Goal: Task Accomplishment & Management: Manage account settings

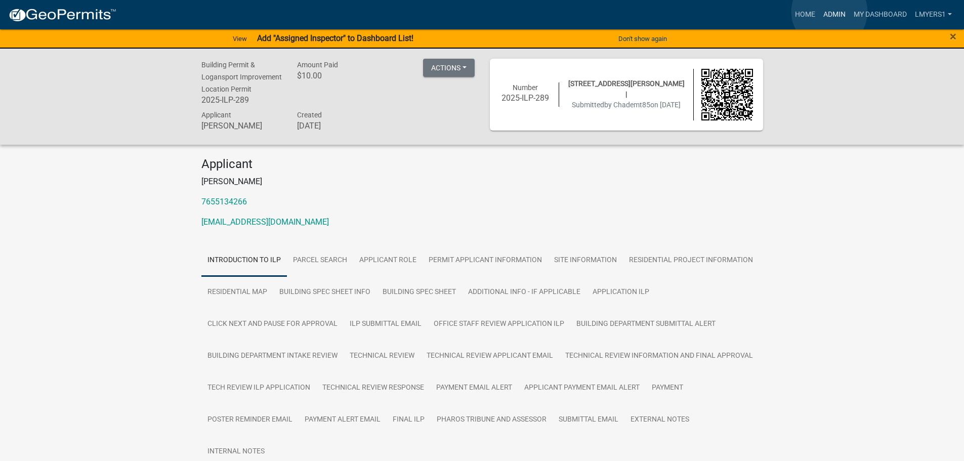
click at [829, 12] on link "Admin" at bounding box center [834, 14] width 30 height 19
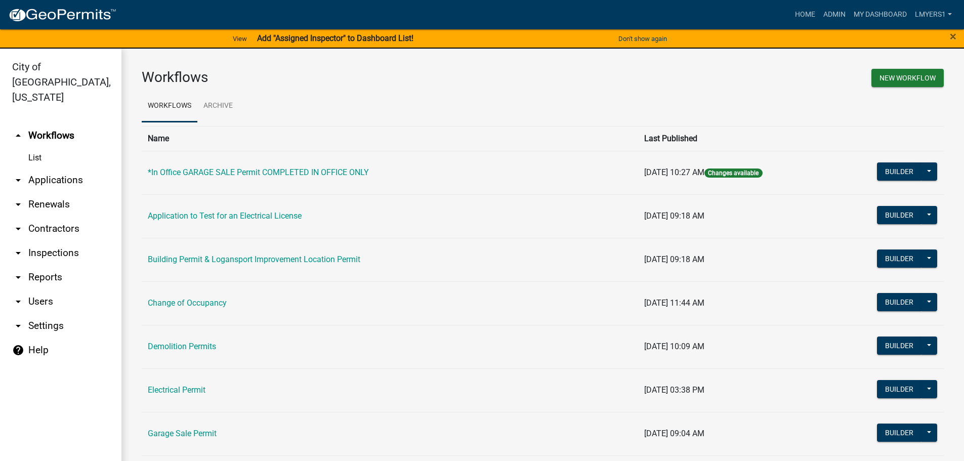
click at [68, 217] on link "arrow_drop_down Contractors" at bounding box center [60, 229] width 121 height 24
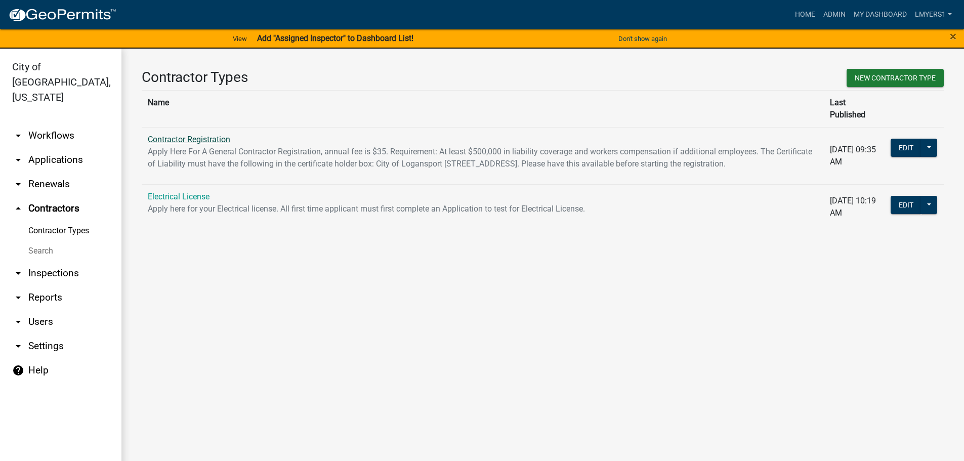
click at [170, 135] on link "Contractor Registration" at bounding box center [189, 140] width 82 height 10
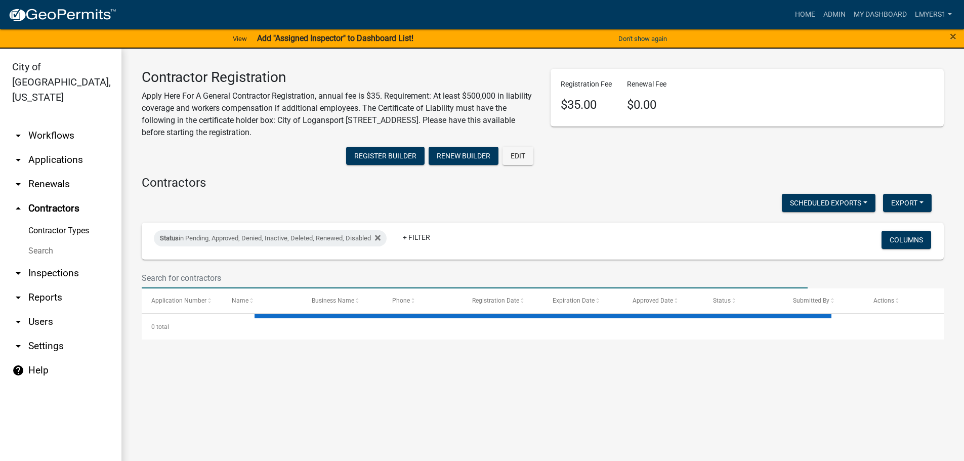
click at [210, 280] on input "text" at bounding box center [475, 278] width 666 height 21
select select "3: 100"
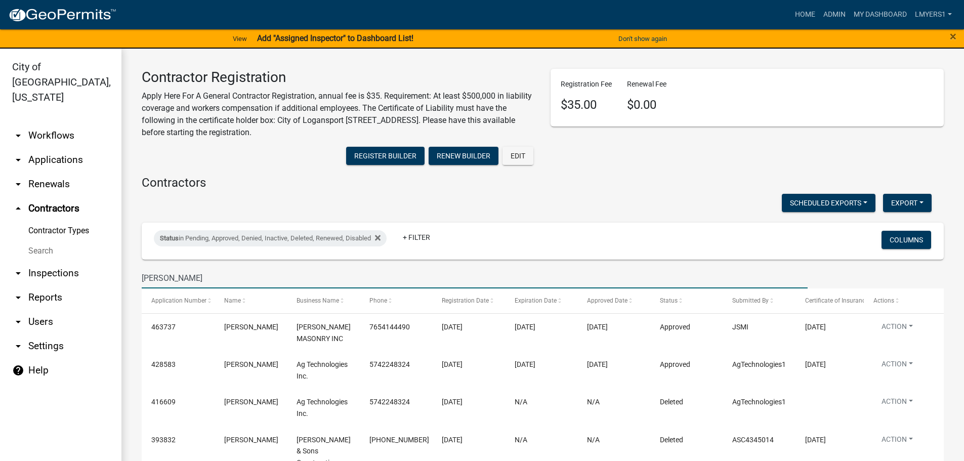
type input "James"
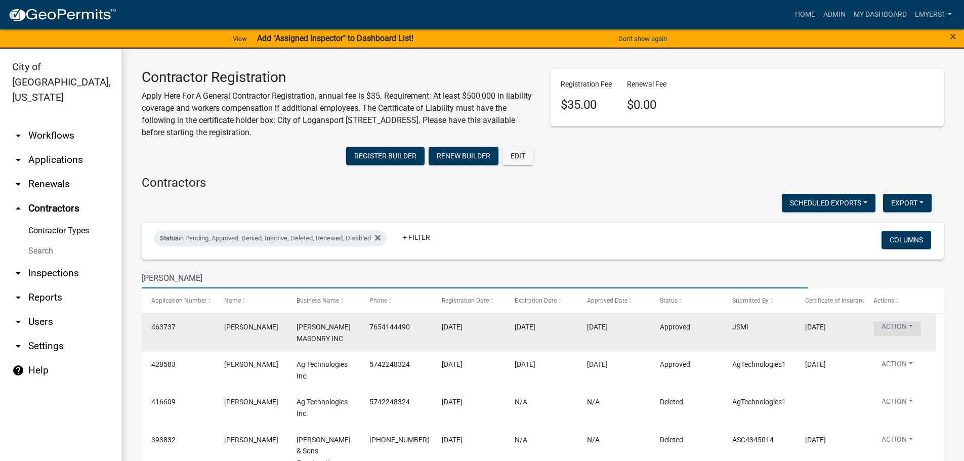
click at [899, 325] on button "Action" at bounding box center [897, 328] width 48 height 15
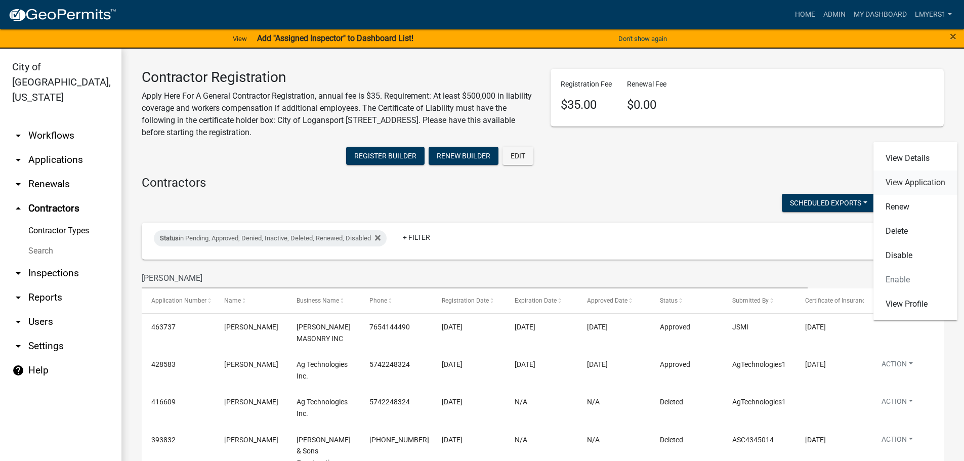
click at [894, 184] on link "View Application" at bounding box center [915, 182] width 84 height 24
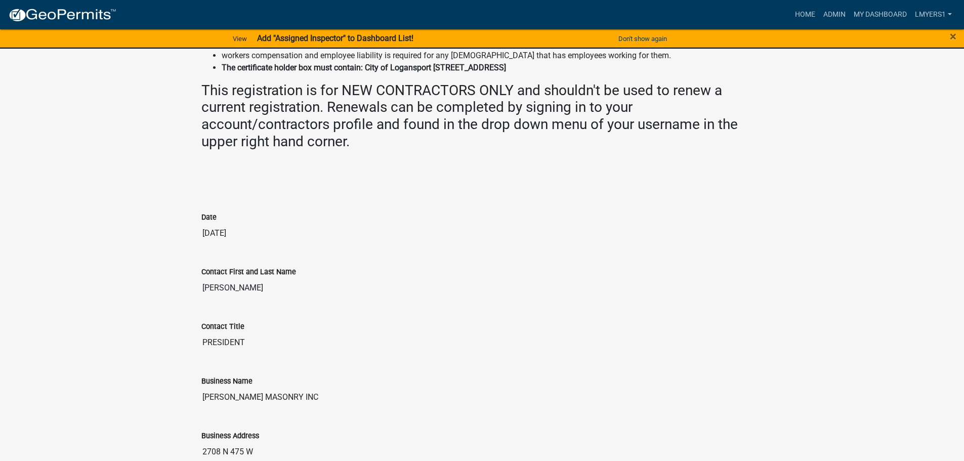
scroll to position [506, 0]
drag, startPoint x: 332, startPoint y: 395, endPoint x: 200, endPoint y: 405, distance: 132.9
click at [200, 405] on div "Business Name JAMES SCHARER MASONRY INC" at bounding box center [482, 387] width 577 height 55
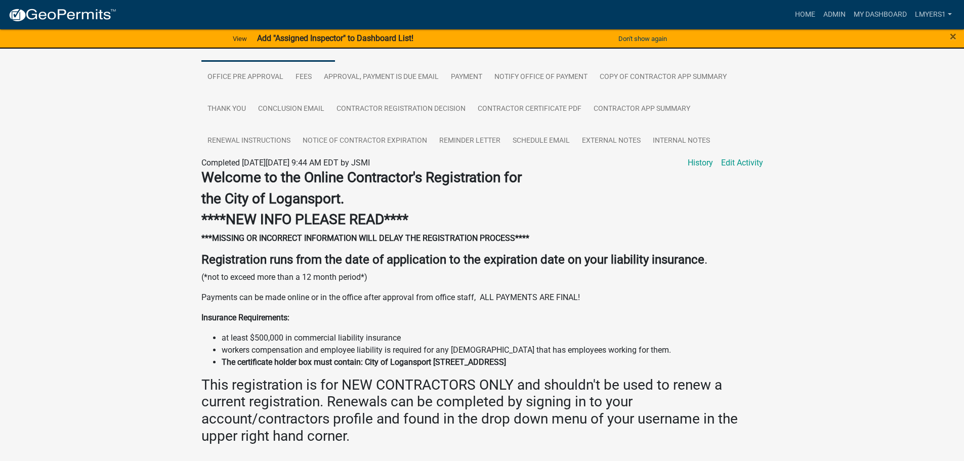
scroll to position [202, 0]
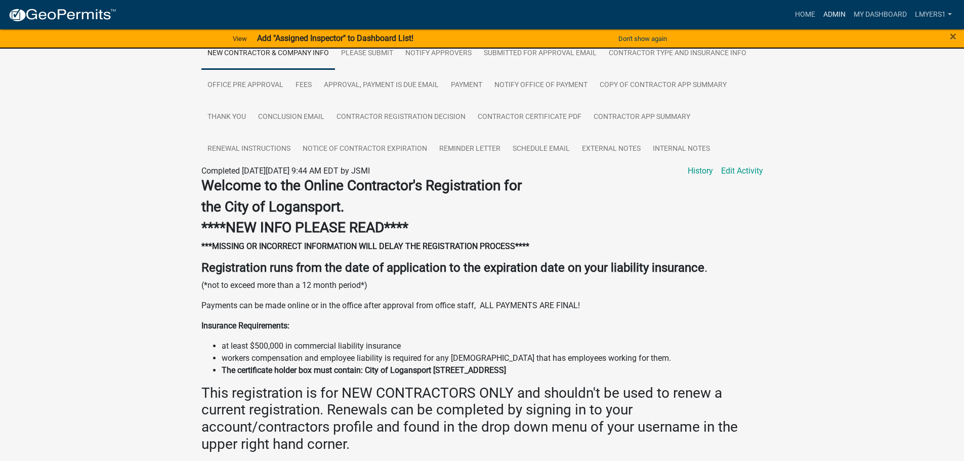
click at [833, 15] on link "Admin" at bounding box center [834, 14] width 30 height 19
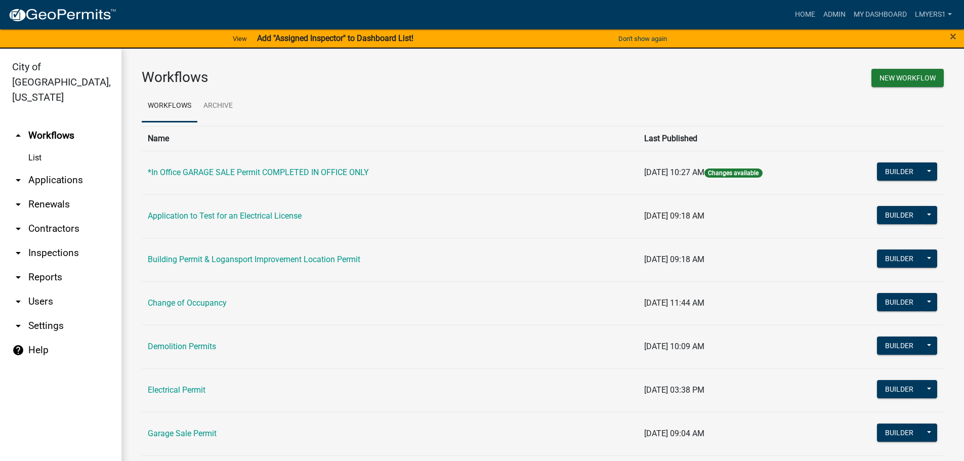
click at [53, 168] on link "arrow_drop_down Applications" at bounding box center [60, 180] width 121 height 24
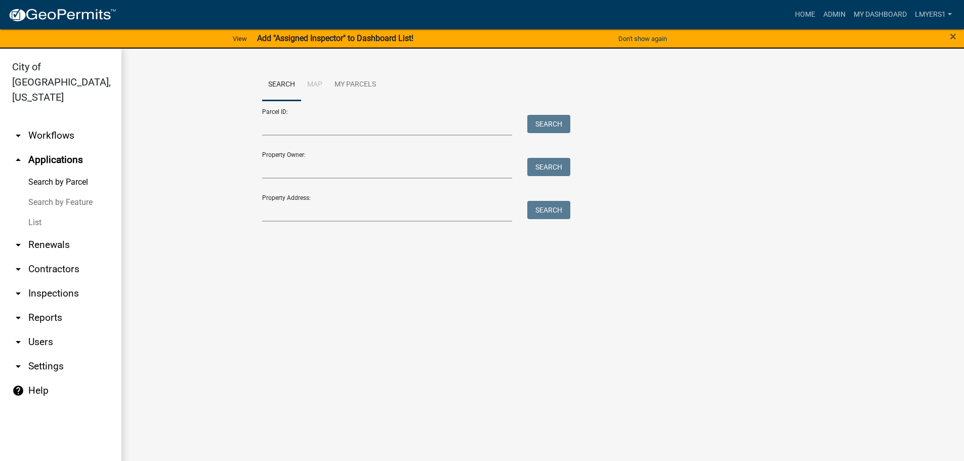
click at [30, 212] on link "List" at bounding box center [60, 222] width 121 height 20
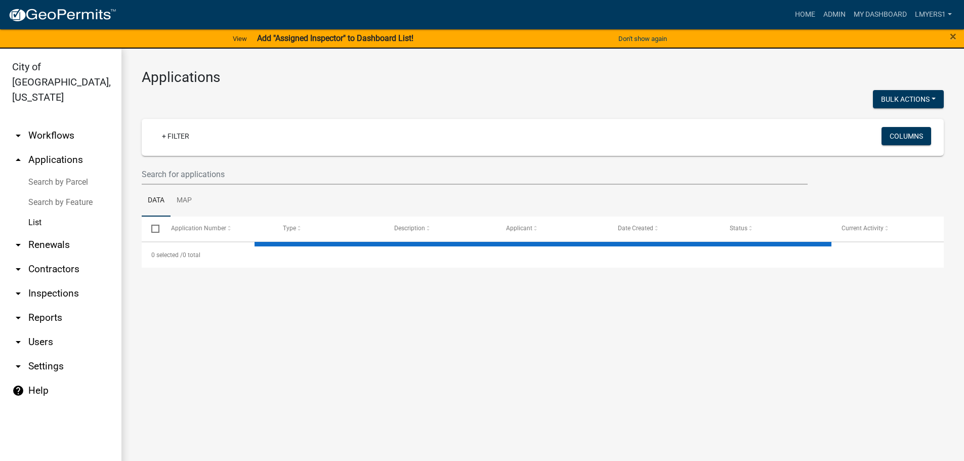
select select "3: 100"
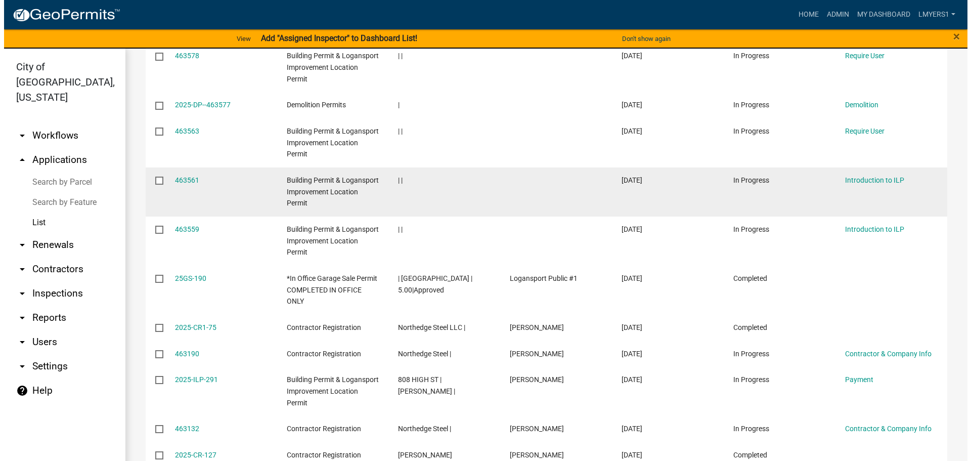
scroll to position [1315, 0]
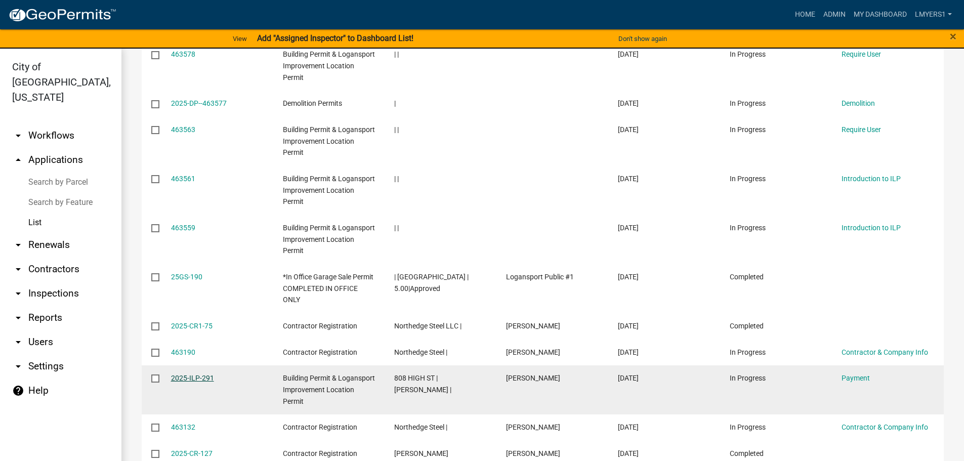
click at [180, 374] on link "2025-ILP-291" at bounding box center [192, 378] width 43 height 8
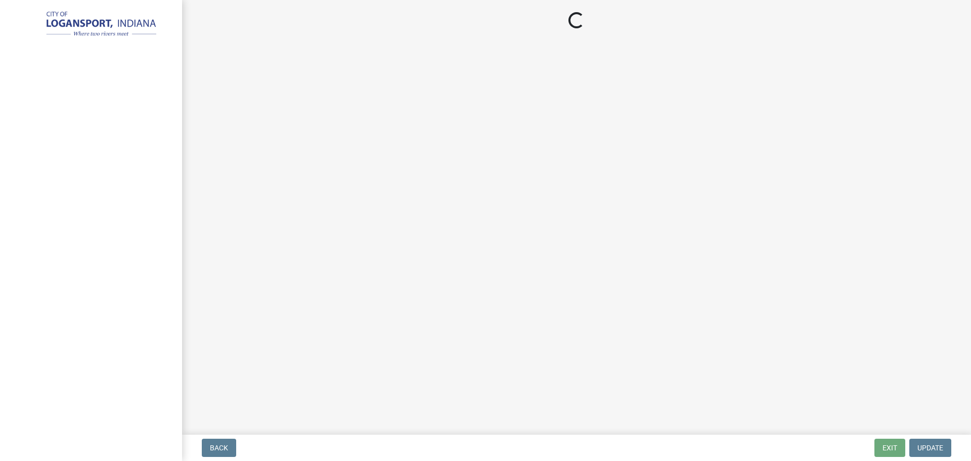
select select "3: 3"
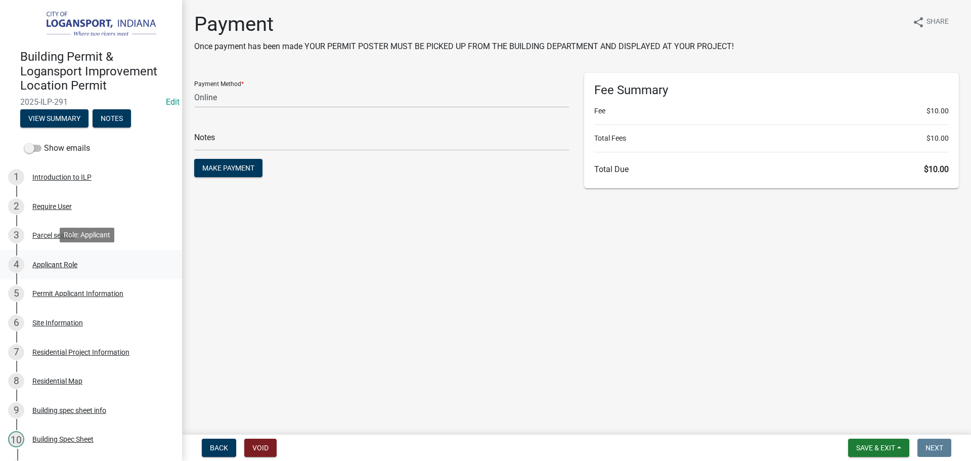
click at [54, 261] on div "Applicant Role" at bounding box center [54, 264] width 45 height 7
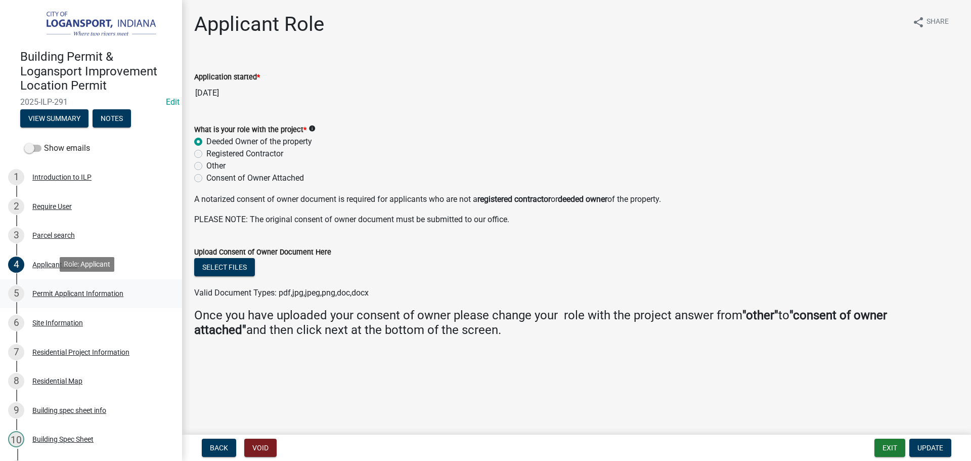
click at [50, 291] on div "Permit Applicant Information" at bounding box center [77, 293] width 91 height 7
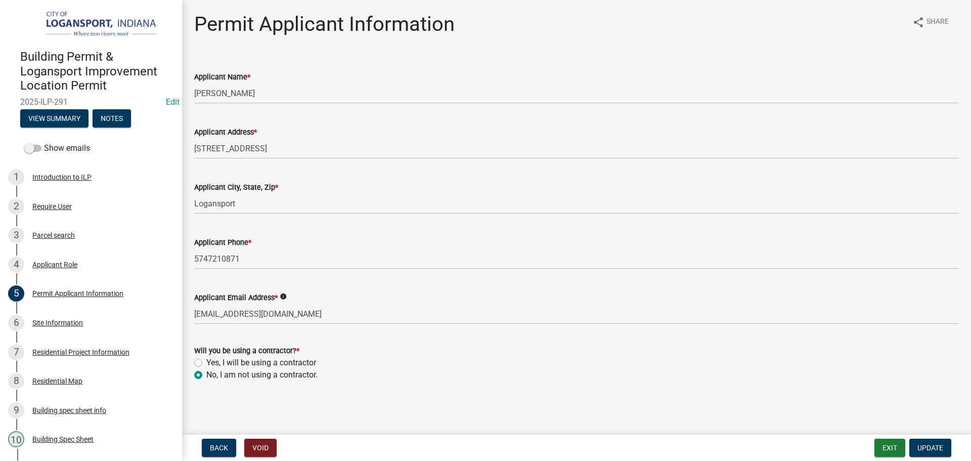
click at [206, 364] on label "Yes, I will be using a contractor" at bounding box center [261, 363] width 110 height 12
click at [206, 363] on input "Yes, I will be using a contractor" at bounding box center [209, 360] width 7 height 7
radio input "true"
click at [923, 445] on span "Update" at bounding box center [931, 448] width 26 height 8
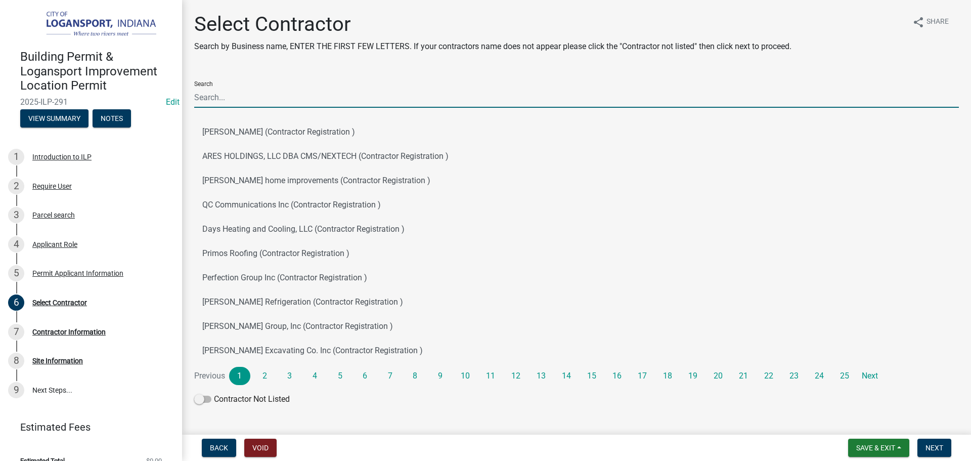
click at [224, 105] on input "Search" at bounding box center [576, 97] width 765 height 21
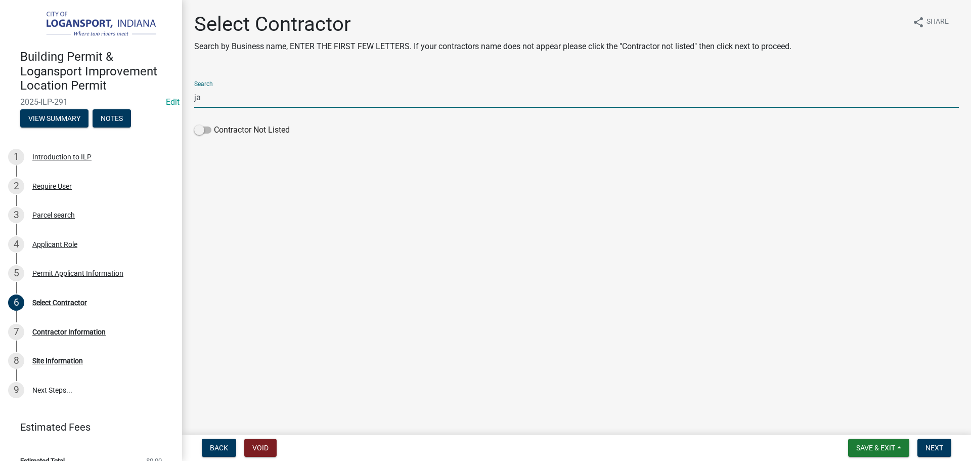
type input "j"
type input "S"
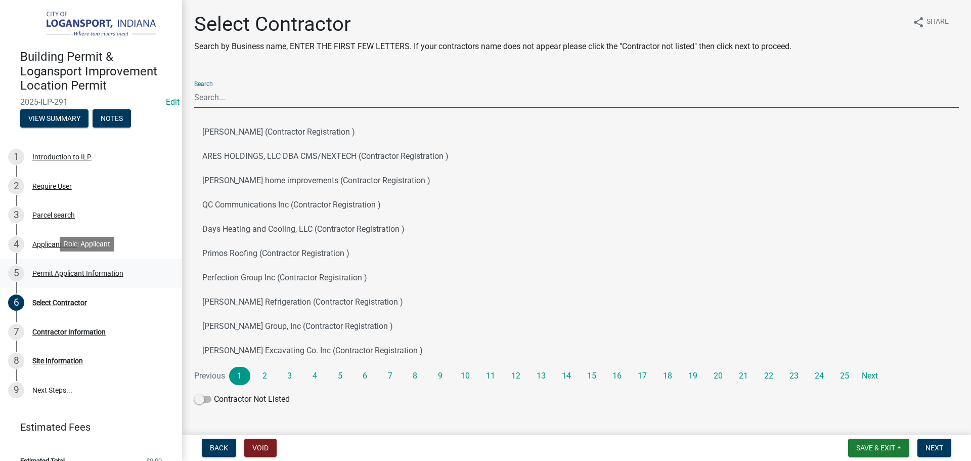
click at [40, 267] on div "5 Permit Applicant Information" at bounding box center [87, 273] width 158 height 16
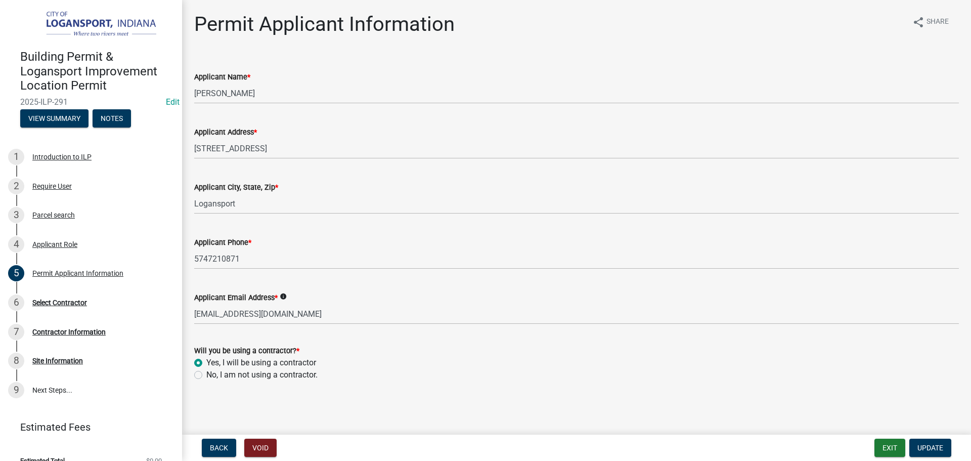
click at [206, 378] on label "No, I am not using a contractor." at bounding box center [261, 375] width 111 height 12
click at [206, 375] on input "No, I am not using a contractor." at bounding box center [209, 372] width 7 height 7
radio input "true"
click at [932, 444] on span "Update" at bounding box center [931, 448] width 26 height 8
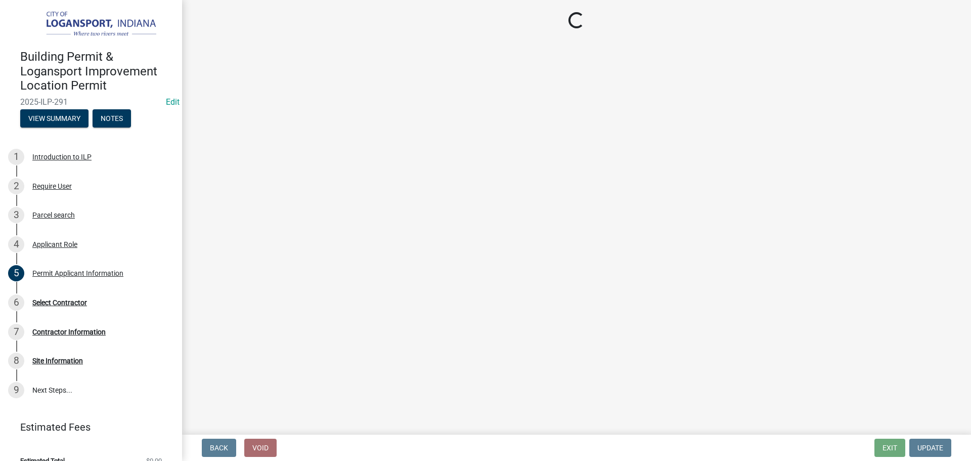
select select "62802869-e470-474a-8a4c-8dbe1ccdd5ac"
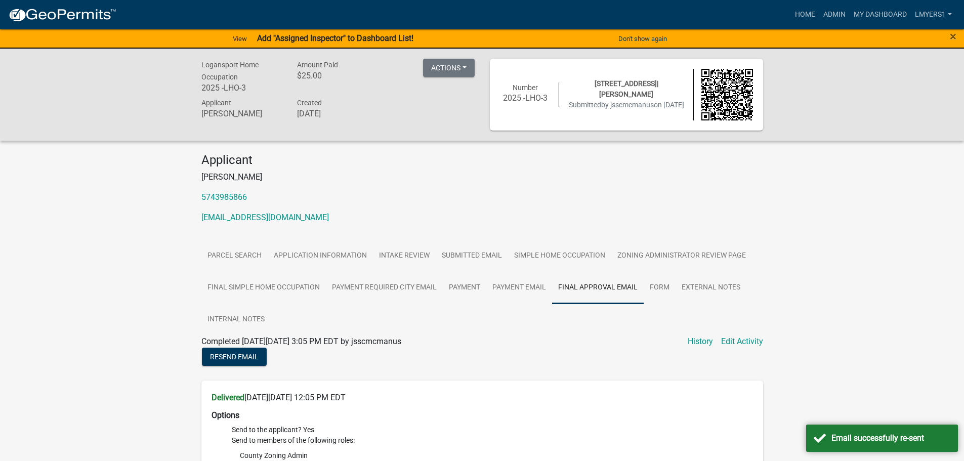
scroll to position [110, 0]
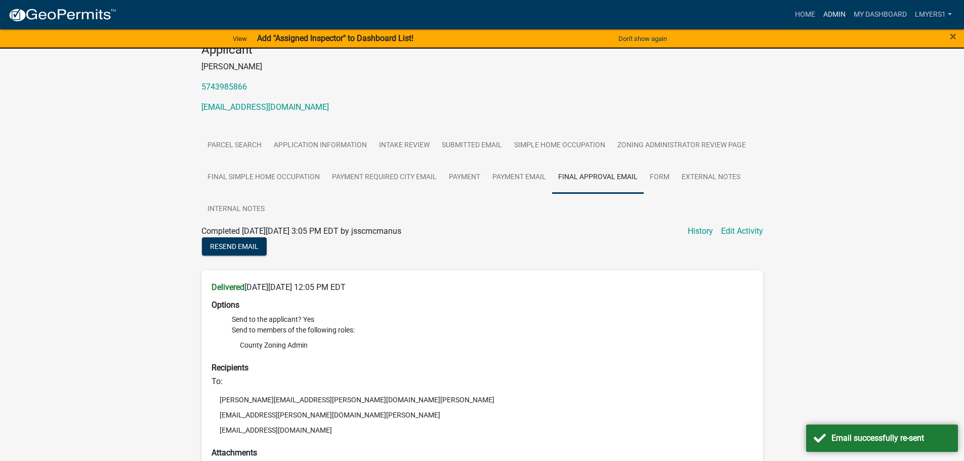
click at [835, 12] on link "Admin" at bounding box center [834, 14] width 30 height 19
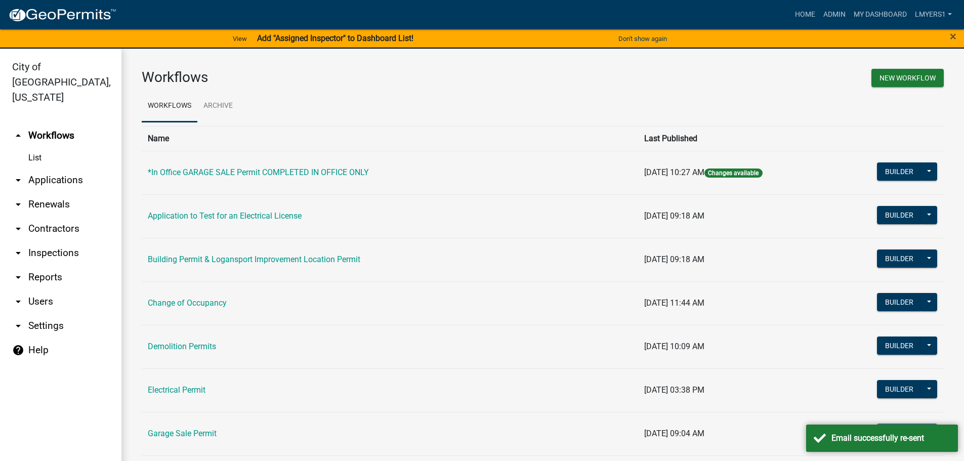
click at [33, 168] on link "arrow_drop_down Applications" at bounding box center [60, 180] width 121 height 24
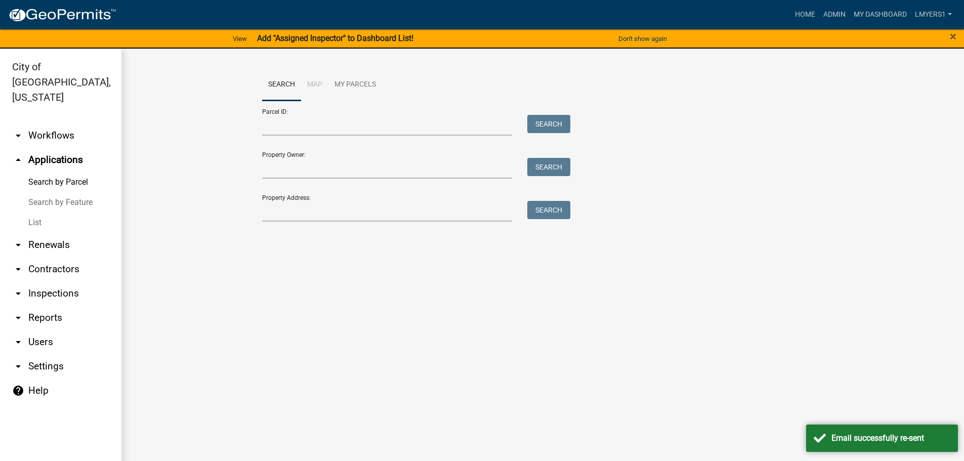
click at [31, 212] on link "List" at bounding box center [60, 222] width 121 height 20
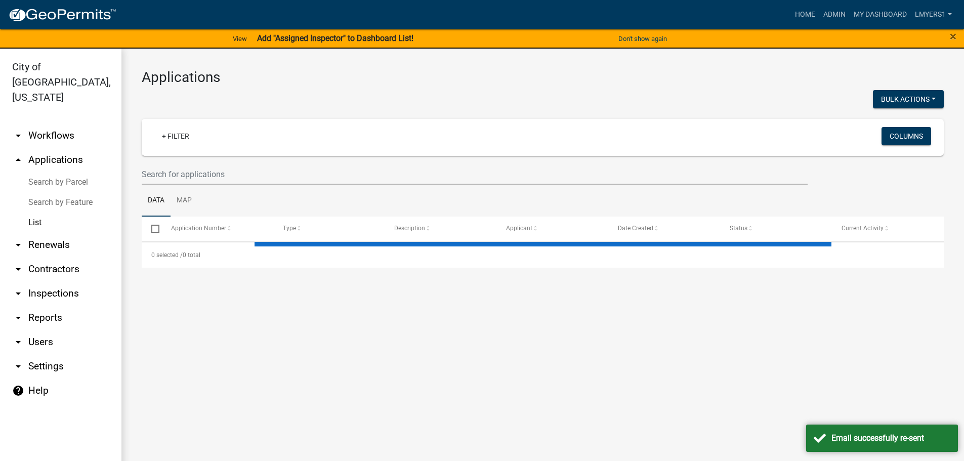
click at [156, 159] on wm-filter-builder "+ Filter Columns" at bounding box center [543, 152] width 802 height 66
select select "3: 100"
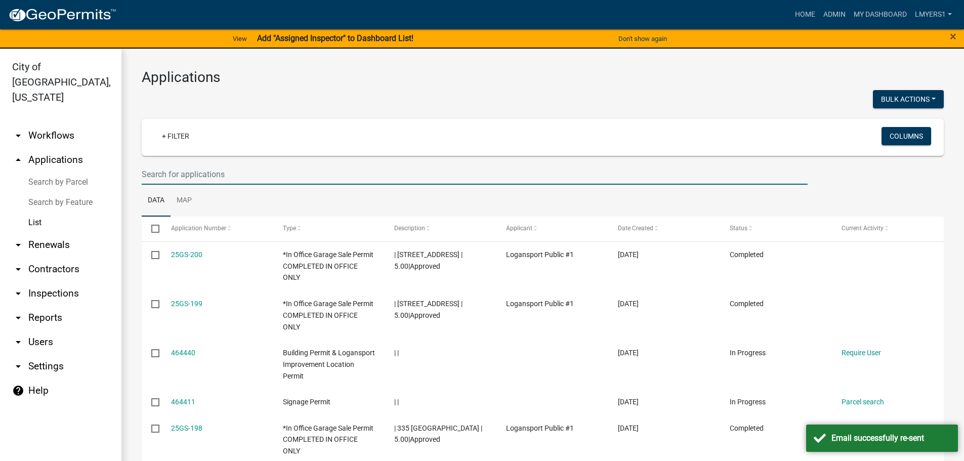
click at [159, 174] on input "text" at bounding box center [475, 174] width 666 height 21
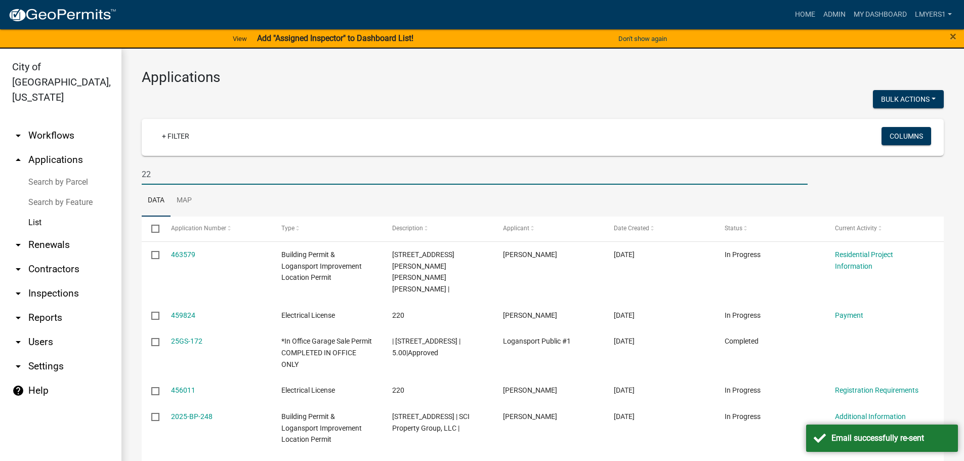
type input "2"
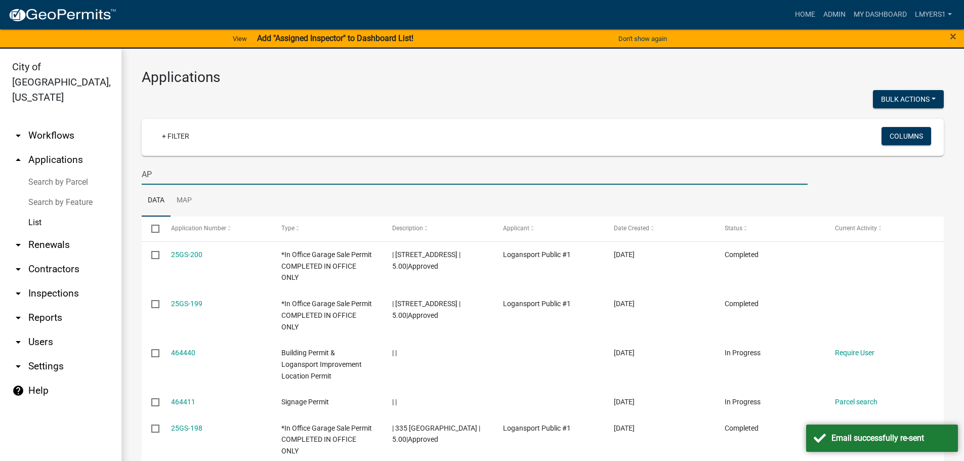
type input "A"
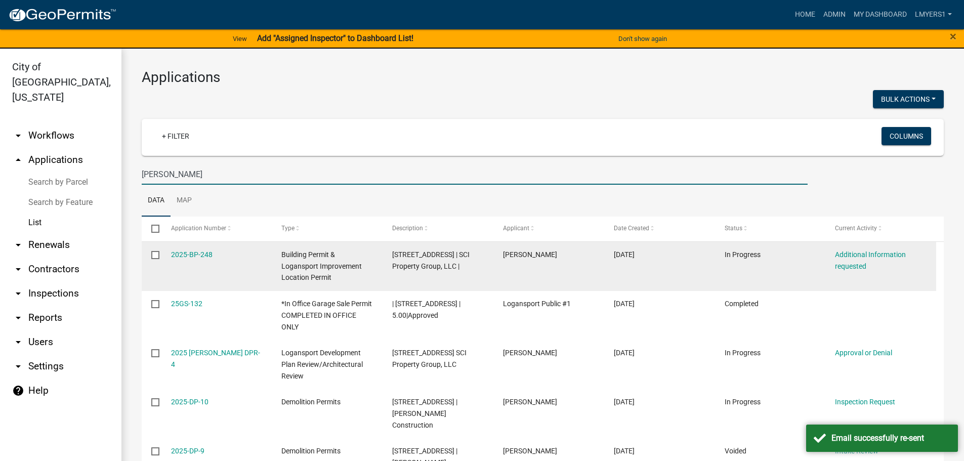
type input "Paul"
click at [860, 259] on div "Additional Information requested" at bounding box center [880, 260] width 91 height 23
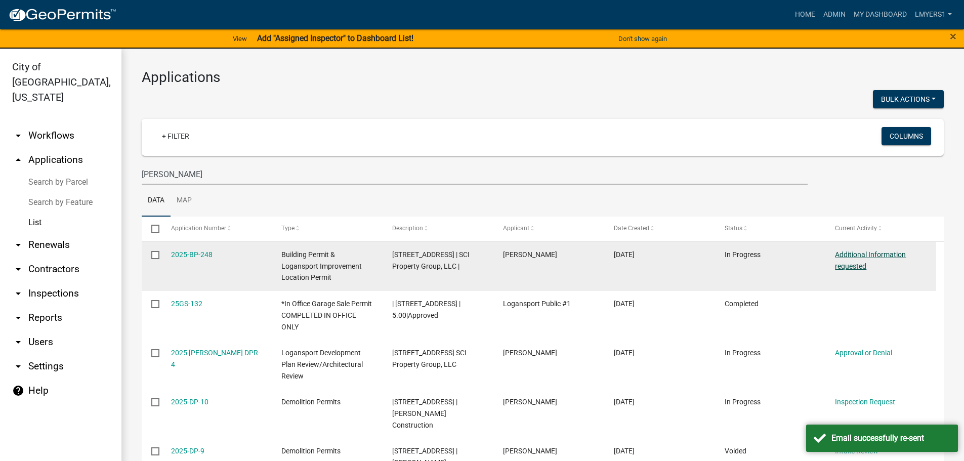
click at [856, 255] on link "Additional Information requested" at bounding box center [870, 260] width 71 height 20
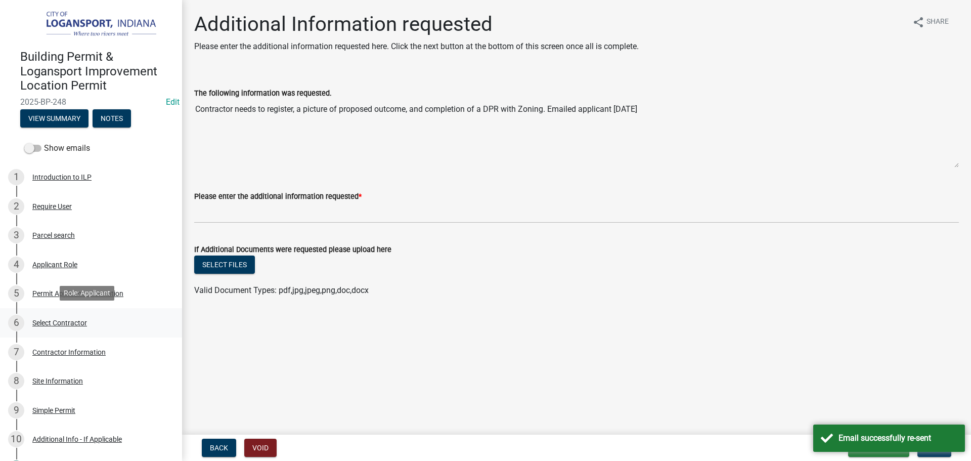
click at [54, 323] on div "Select Contractor" at bounding box center [59, 322] width 55 height 7
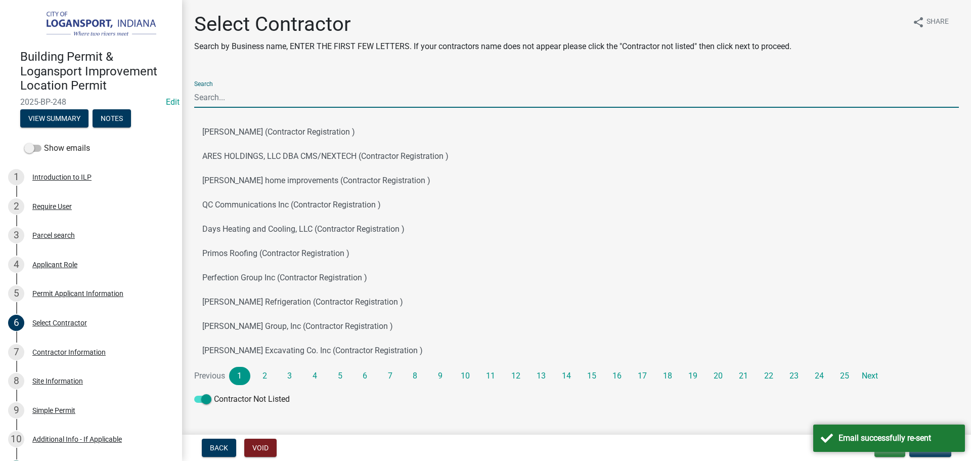
click at [222, 100] on input "Search" at bounding box center [576, 97] width 765 height 21
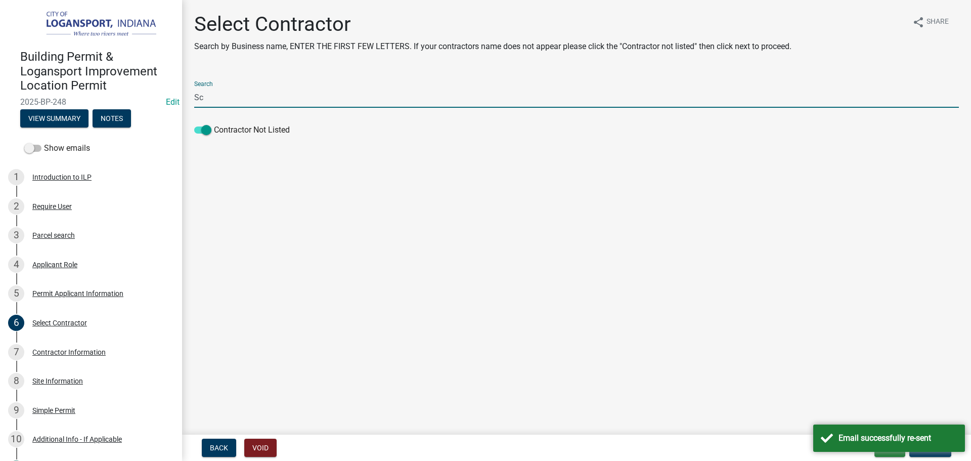
type input "S"
click at [207, 131] on span at bounding box center [202, 129] width 17 height 7
click at [214, 124] on input "Contractor Not Listed" at bounding box center [214, 124] width 0 height 0
click at [232, 94] on input "James" at bounding box center [576, 97] width 765 height 21
click at [239, 96] on input "James" at bounding box center [576, 97] width 765 height 21
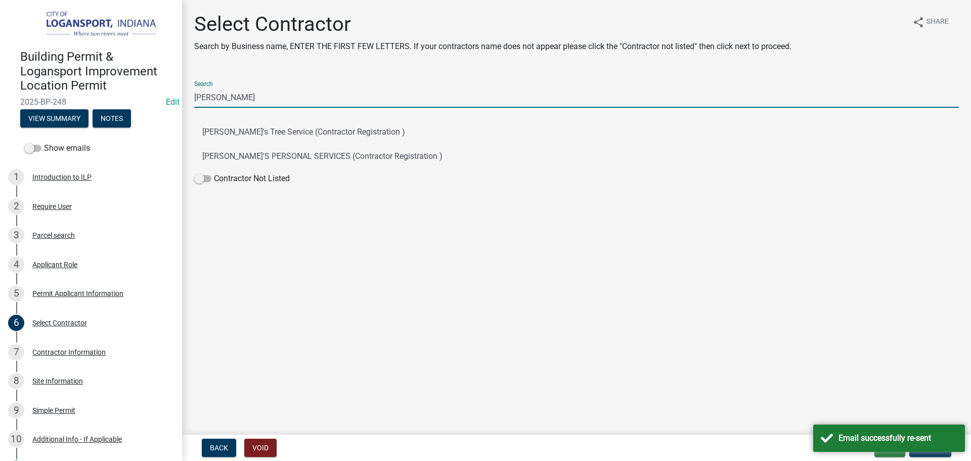
type input "J"
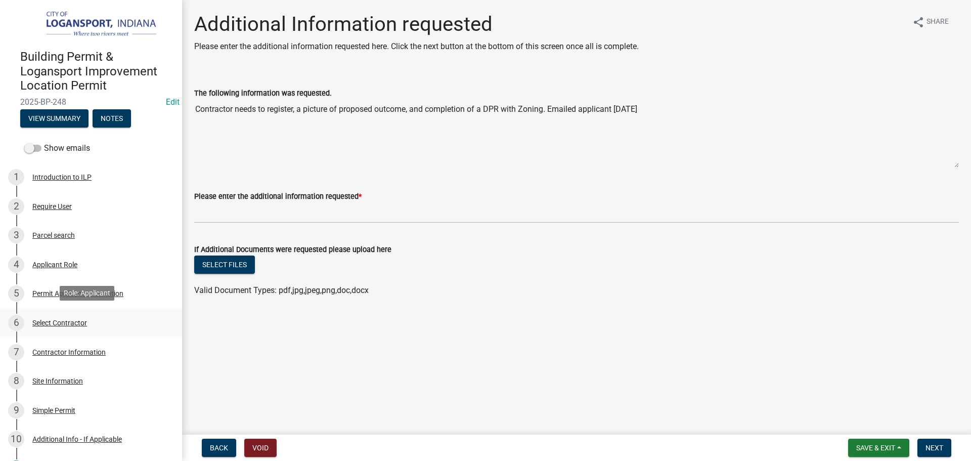
click at [42, 323] on div "Select Contractor" at bounding box center [59, 322] width 55 height 7
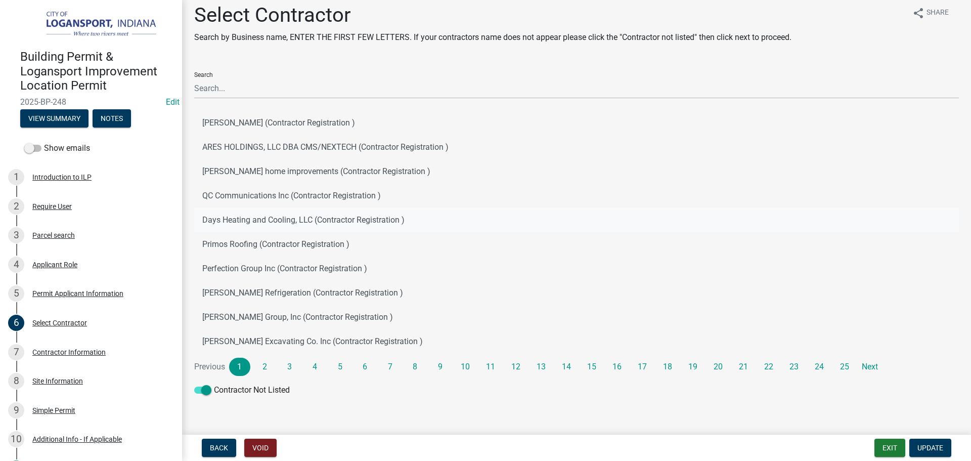
scroll to position [18, 0]
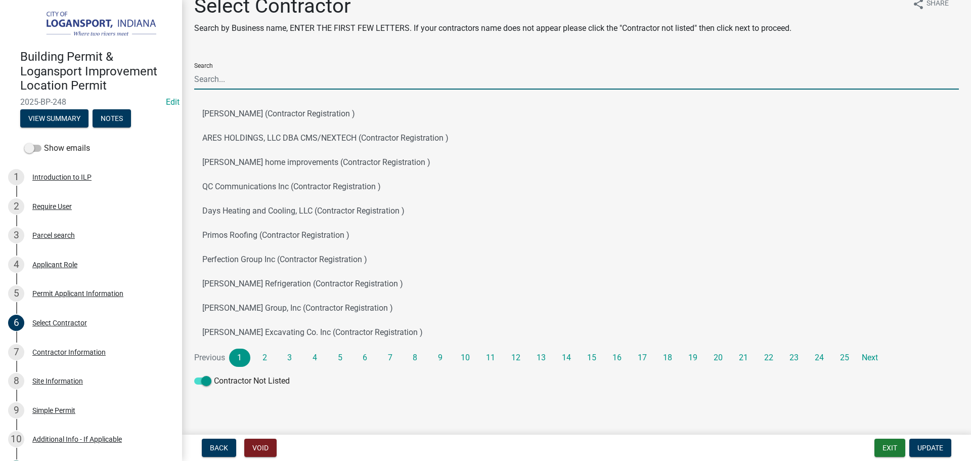
click at [231, 78] on input "Search" at bounding box center [576, 79] width 765 height 21
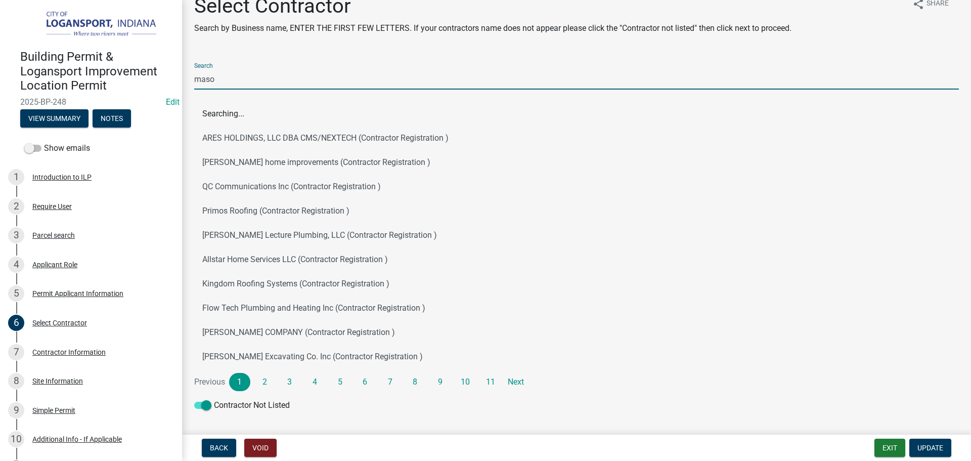
scroll to position [0, 0]
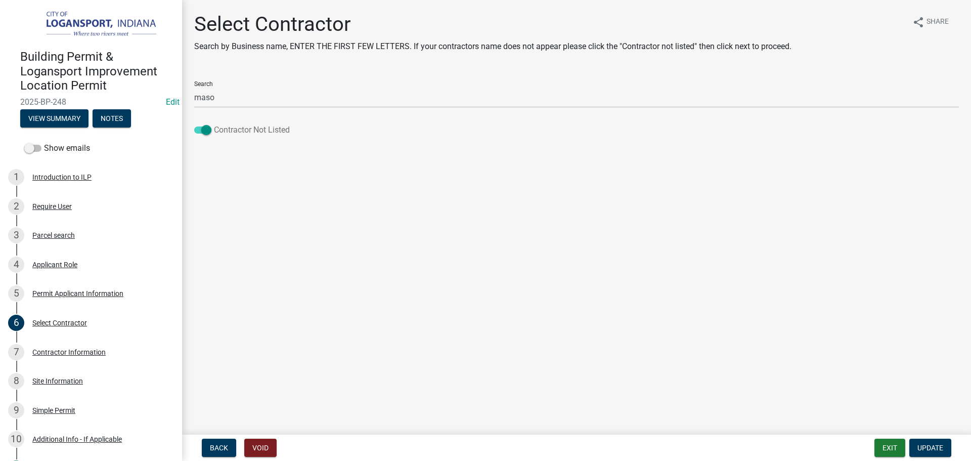
click at [202, 132] on span at bounding box center [202, 129] width 17 height 7
click at [214, 124] on input "Contractor Not Listed" at bounding box center [214, 124] width 0 height 0
click at [56, 326] on div "6 Select Contractor" at bounding box center [87, 323] width 158 height 16
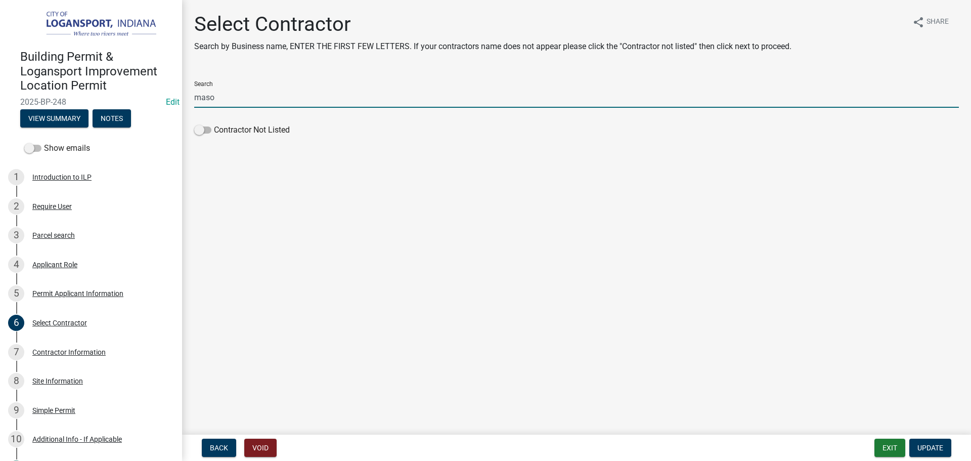
click at [234, 105] on input "maso" at bounding box center [576, 97] width 765 height 21
click at [231, 102] on input "maso" at bounding box center [576, 97] width 765 height 21
paste input "[PERSON_NAME] MASONRY INC"
click at [245, 102] on input "JAMES SCHAR" at bounding box center [576, 97] width 765 height 21
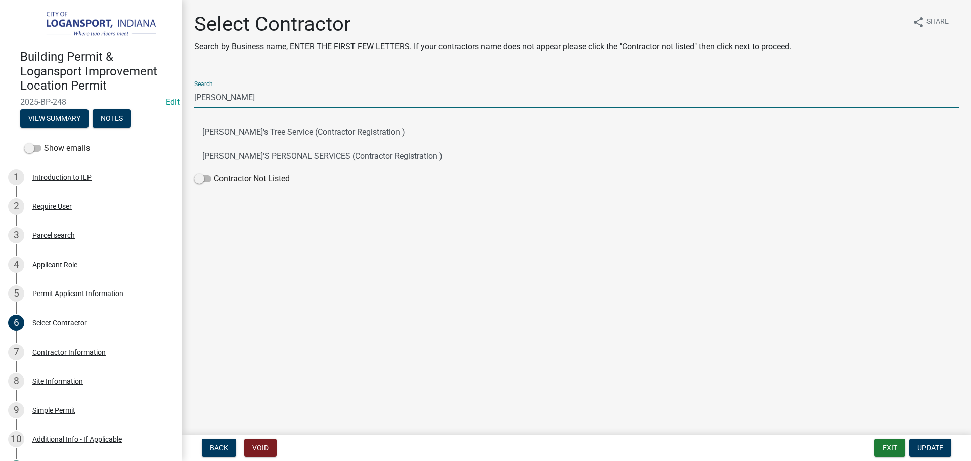
type input "J"
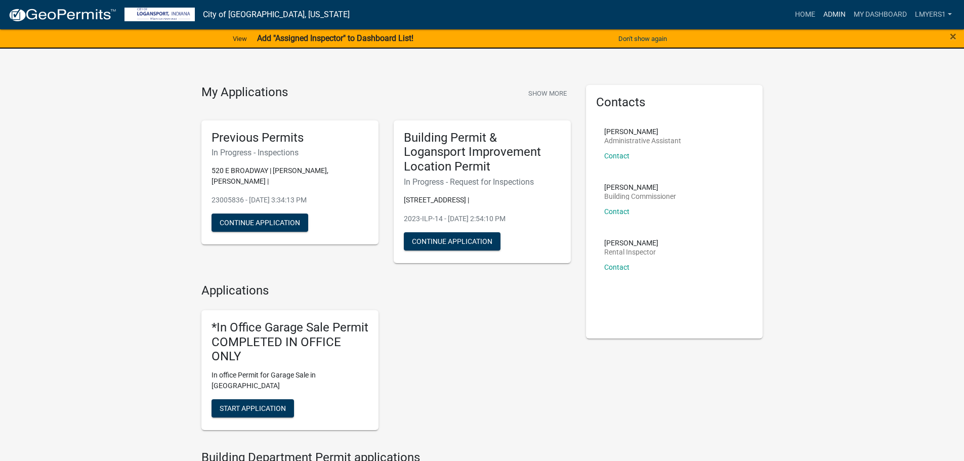
click at [828, 7] on link "Admin" at bounding box center [834, 14] width 30 height 19
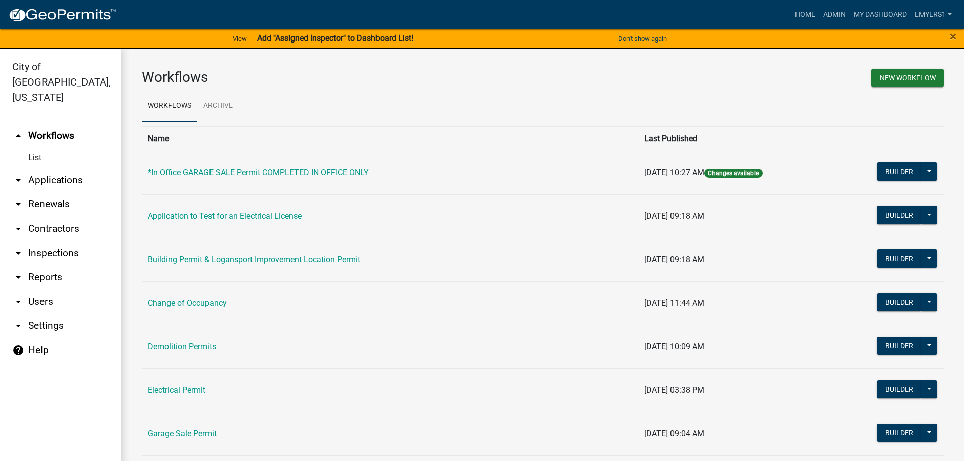
click at [52, 168] on link "arrow_drop_down Applications" at bounding box center [60, 180] width 121 height 24
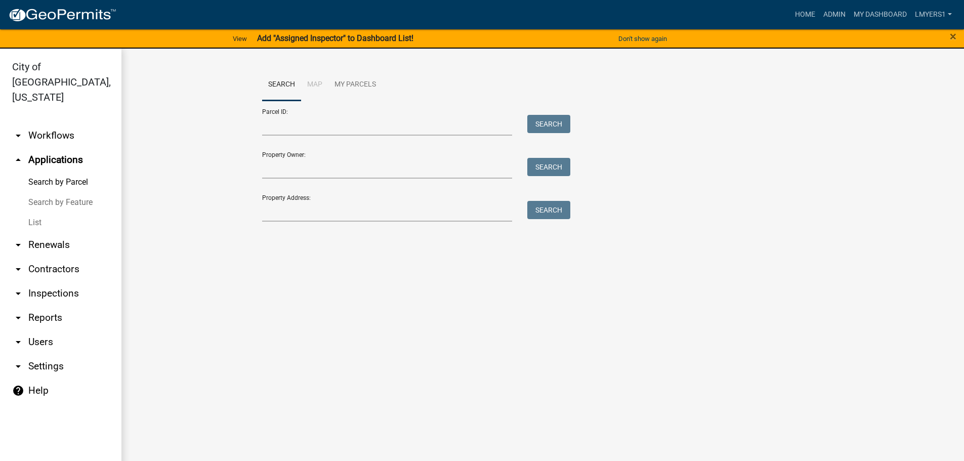
click at [46, 306] on link "arrow_drop_down Reports" at bounding box center [60, 318] width 121 height 24
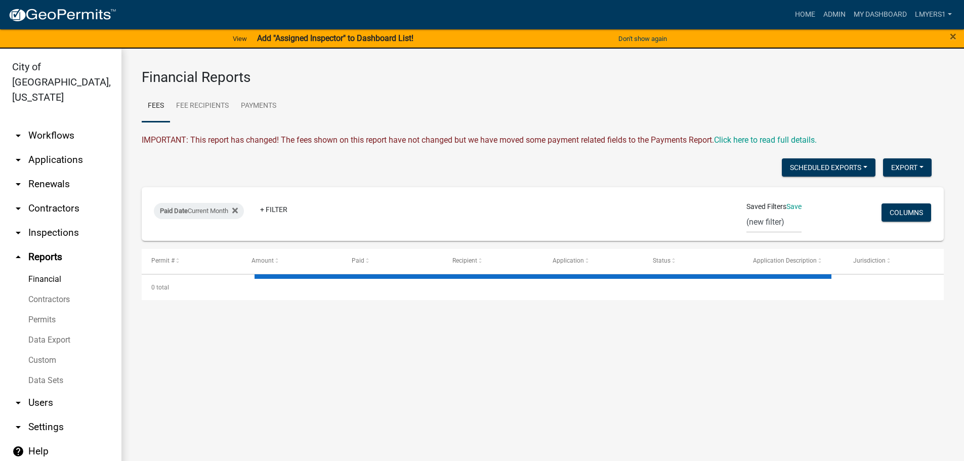
click at [42, 330] on link "Data Export" at bounding box center [60, 340] width 121 height 20
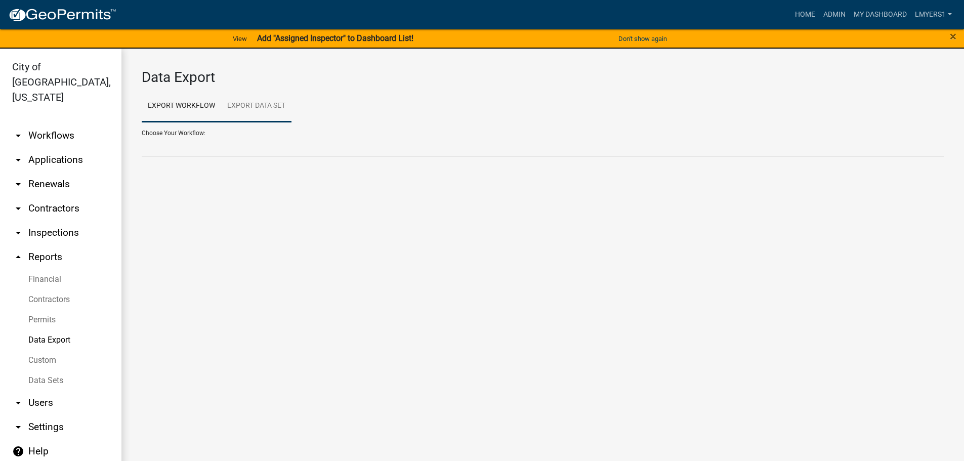
click at [243, 105] on link "Export Data Set" at bounding box center [256, 106] width 70 height 32
click at [199, 157] on div "Data Export Export Workflow Export Data Set Choose Your Workflow: Choose Your D…" at bounding box center [542, 118] width 842 height 138
click at [197, 153] on select "Contractors Project List Fees Due Garage Sale List Permit list Permits Obtained…" at bounding box center [543, 146] width 802 height 21
select select "3: 82e0a01d-f1b8-49f2-aad3-a8058d032405"
click at [142, 136] on select "Contractors Project List Fees Due Garage Sale List Permit list Permits Obtained…" at bounding box center [543, 146] width 802 height 21
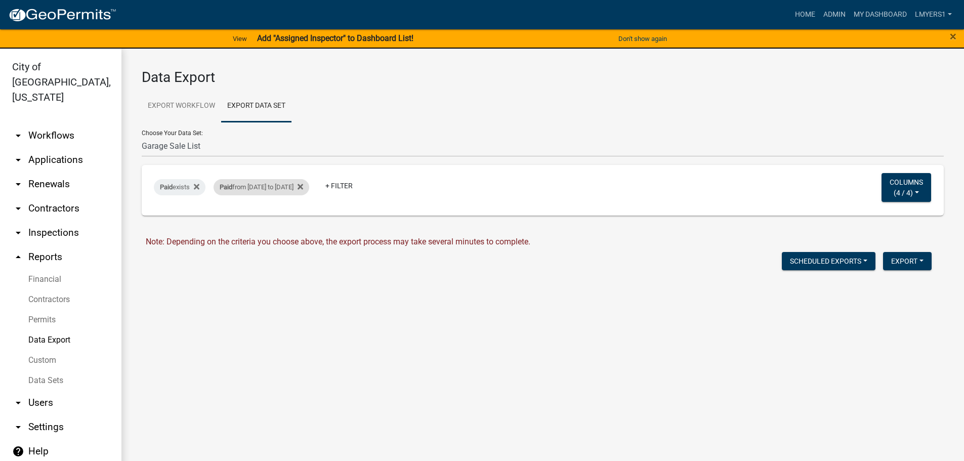
click at [241, 188] on div "Paid from 08/04/2025 to 08/14/2025" at bounding box center [261, 187] width 96 height 16
select select "custom"
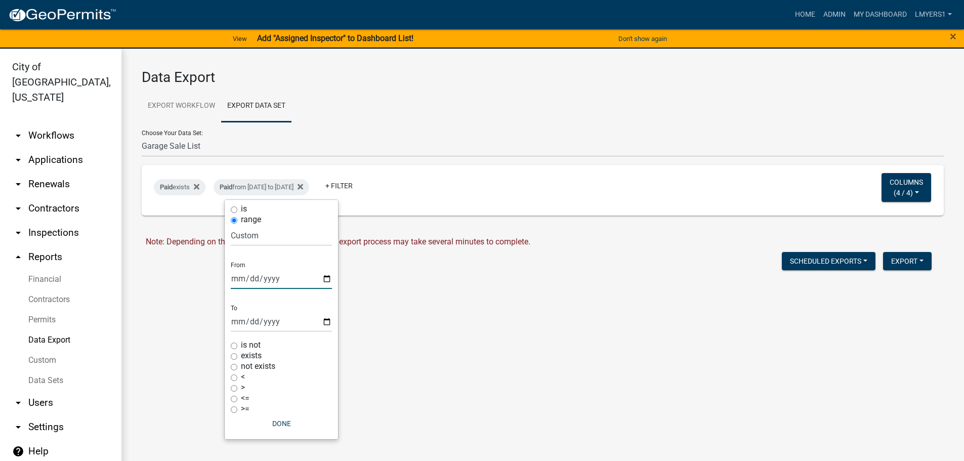
click at [326, 279] on input "2025-08-04" at bounding box center [281, 278] width 101 height 21
click at [324, 321] on input "2025-08-14" at bounding box center [281, 321] width 101 height 21
click at [282, 275] on input "2025-08-08" at bounding box center [281, 278] width 101 height 21
click at [325, 278] on input "2025-08-08" at bounding box center [281, 278] width 101 height 21
type input "2025-08-14"
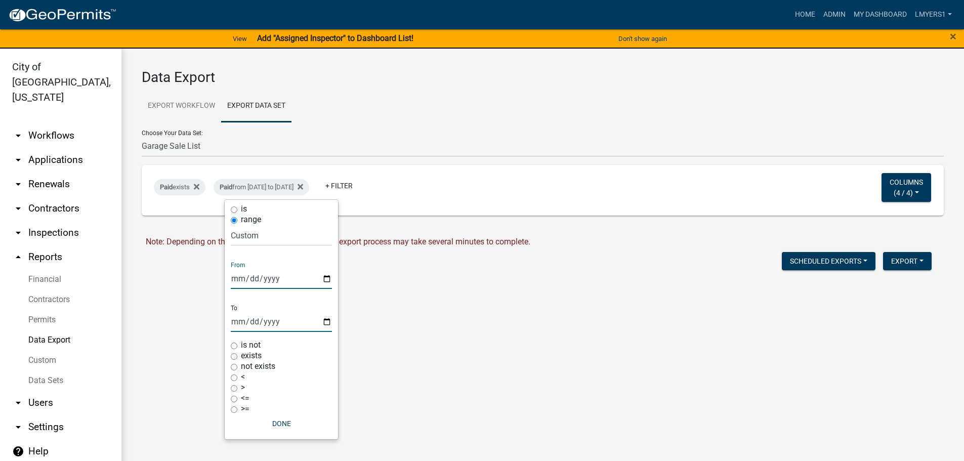
click at [324, 320] on input "2025-08-14" at bounding box center [281, 321] width 101 height 21
type input "2025-08-15"
click at [327, 282] on input "2025-08-14" at bounding box center [281, 278] width 101 height 21
type input "2025-08-15"
click at [325, 320] on input "2025-08-15" at bounding box center [281, 321] width 101 height 21
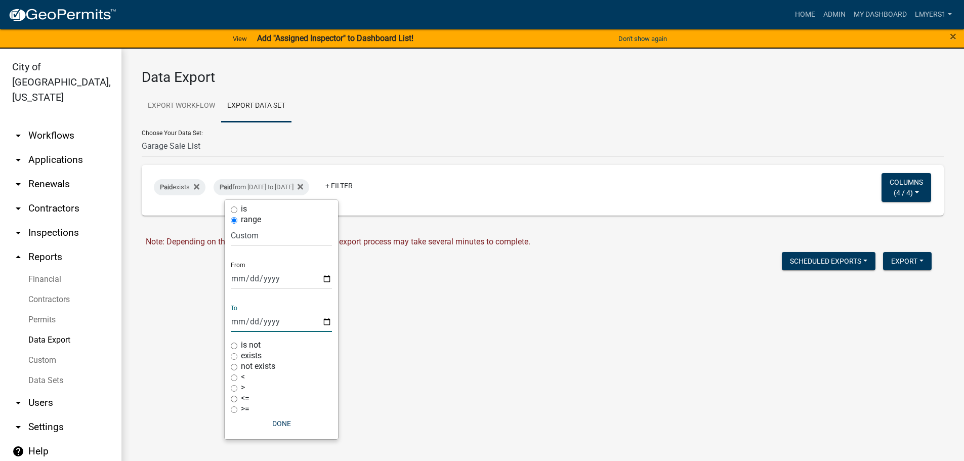
type input "2025-08-16"
click at [286, 418] on button "Done" at bounding box center [281, 423] width 101 height 18
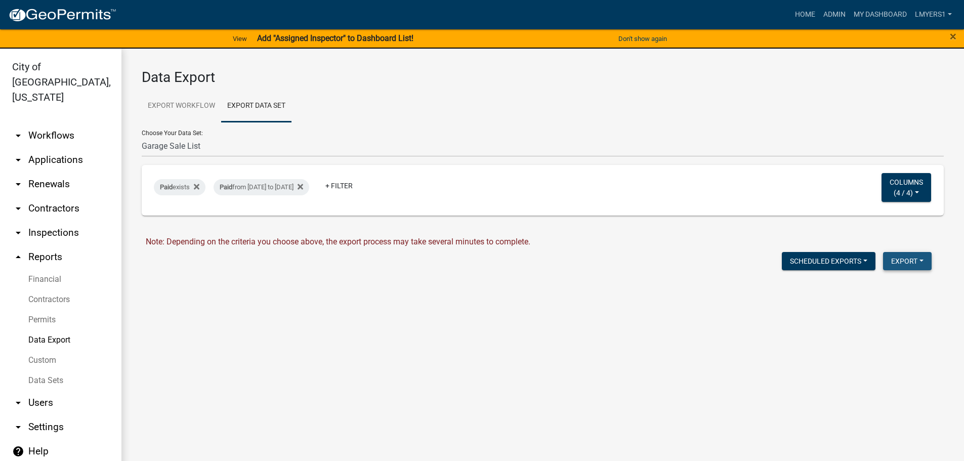
click at [899, 262] on button "Export" at bounding box center [907, 261] width 49 height 18
click at [884, 288] on button "Excel Format (.xlsx)" at bounding box center [884, 287] width 95 height 24
click at [243, 282] on link "Download Garage Sale List.xlsx" at bounding box center [202, 283] width 113 height 10
click at [868, 14] on link "My Dashboard" at bounding box center [879, 14] width 61 height 19
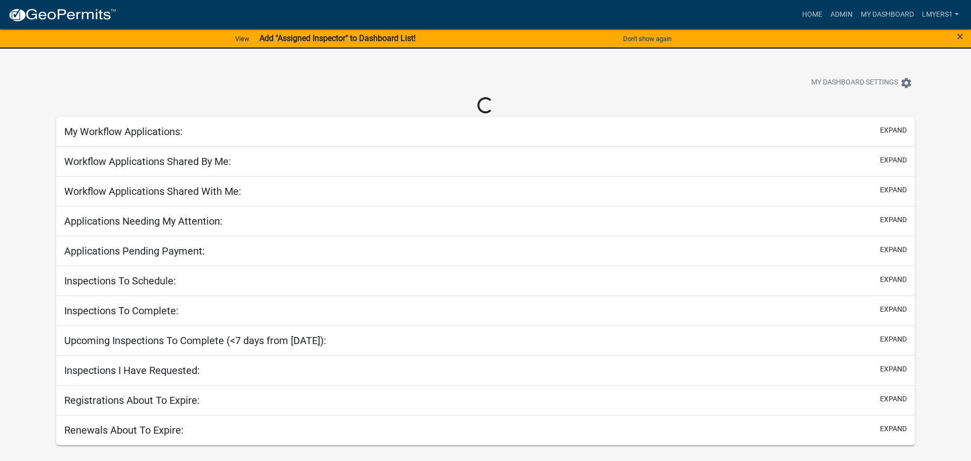
select select "3: 100"
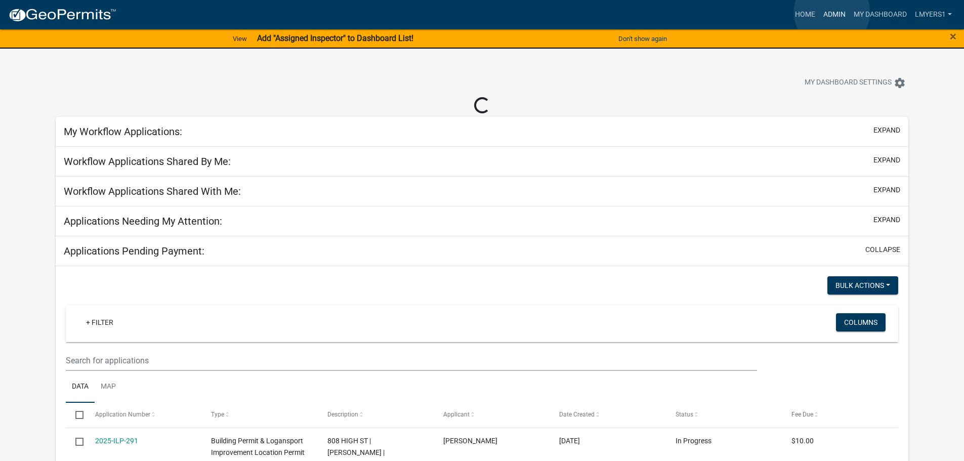
click at [832, 12] on link "Admin" at bounding box center [834, 14] width 30 height 19
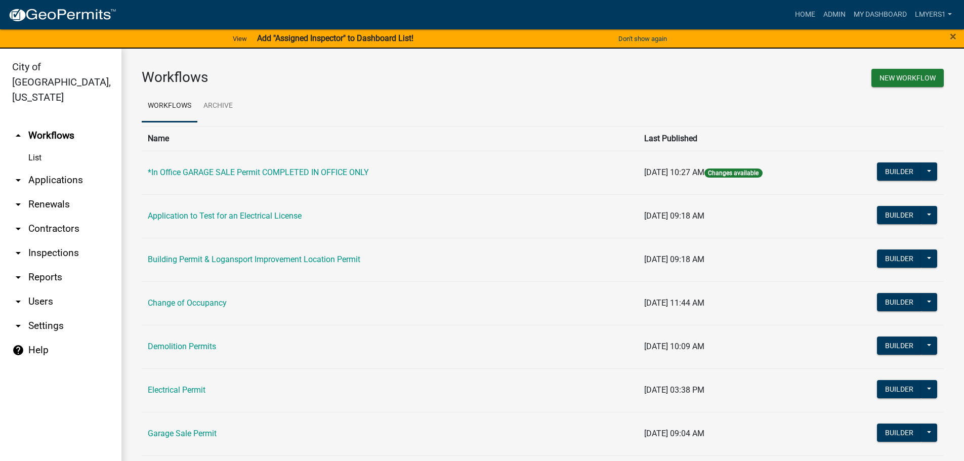
click at [50, 168] on link "arrow_drop_down Applications" at bounding box center [60, 180] width 121 height 24
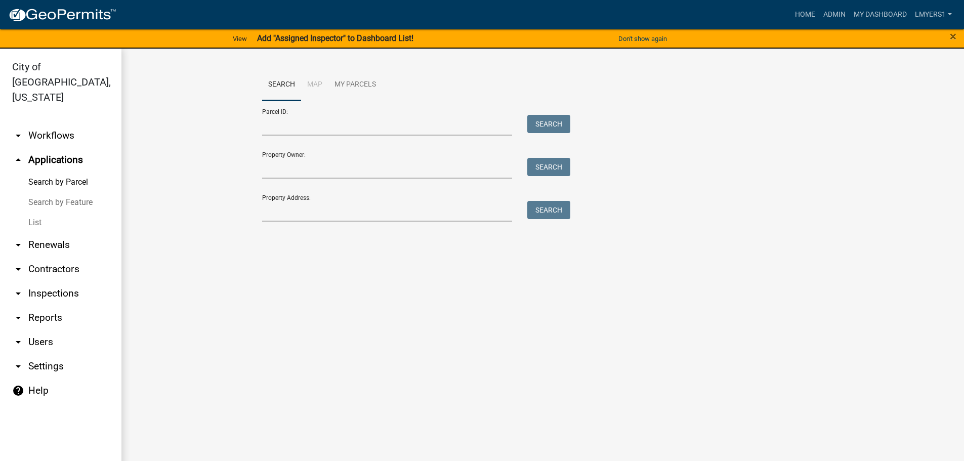
click at [42, 212] on link "List" at bounding box center [60, 222] width 121 height 20
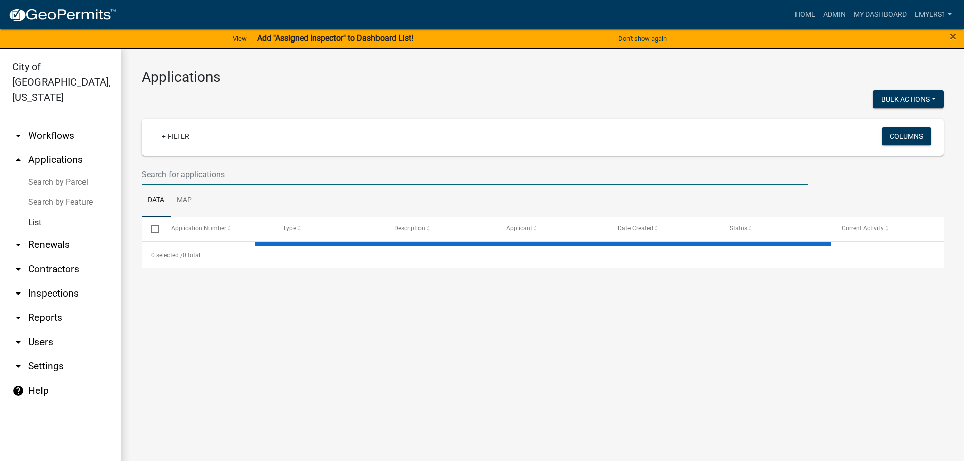
click at [216, 173] on input "text" at bounding box center [475, 174] width 666 height 21
select select "3: 100"
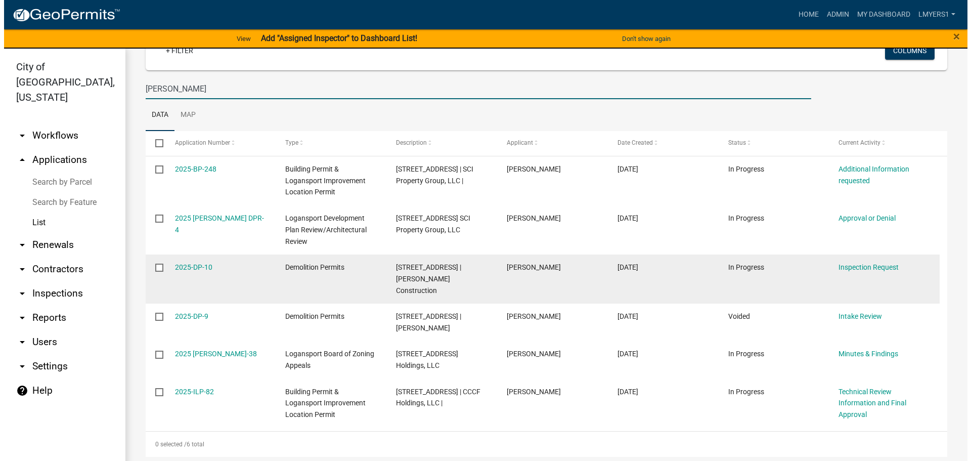
scroll to position [90, 0]
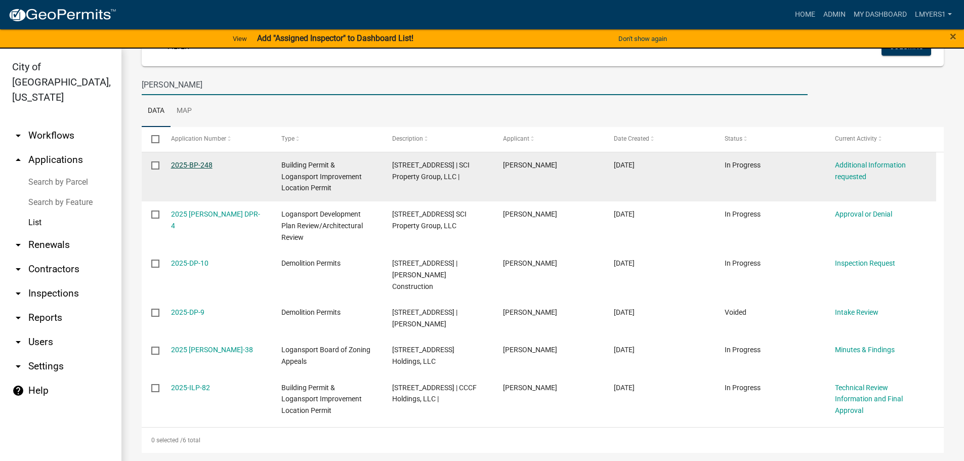
type input "[PERSON_NAME]"
click at [206, 164] on link "2025-BP-248" at bounding box center [191, 165] width 41 height 8
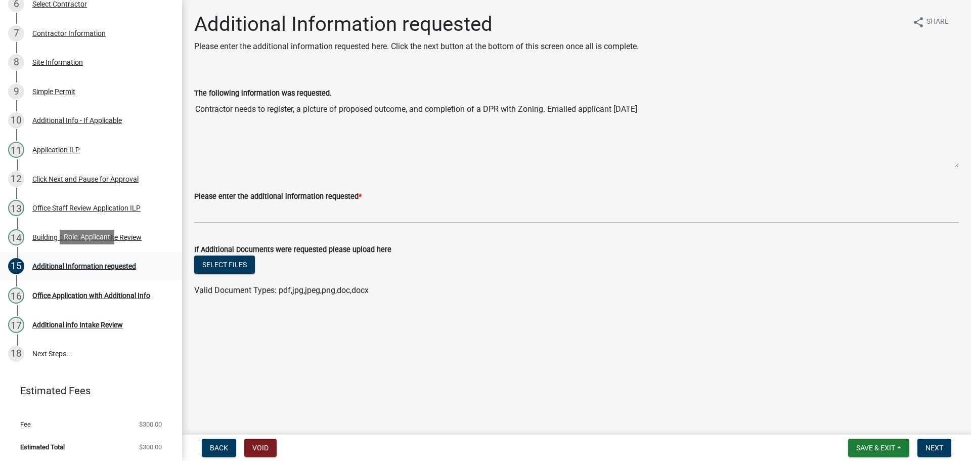
scroll to position [167, 0]
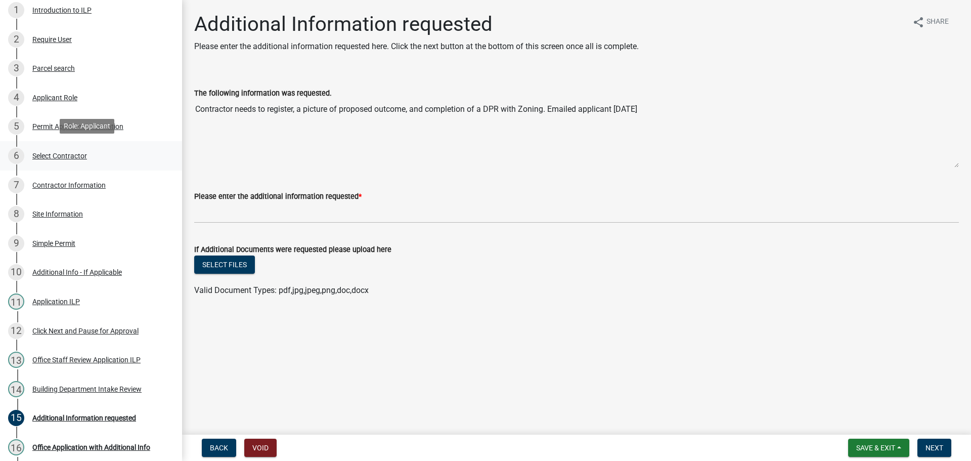
click at [63, 153] on div "Select Contractor" at bounding box center [59, 155] width 55 height 7
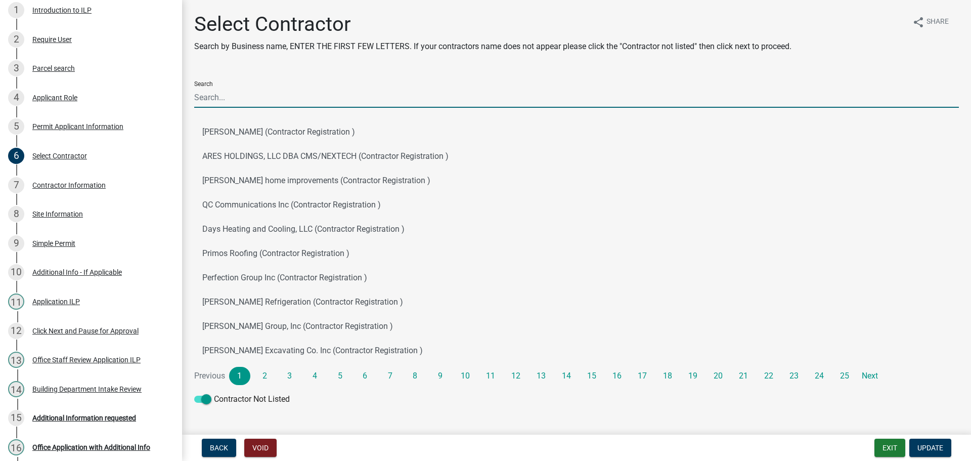
click at [197, 98] on input "Search" at bounding box center [576, 97] width 765 height 21
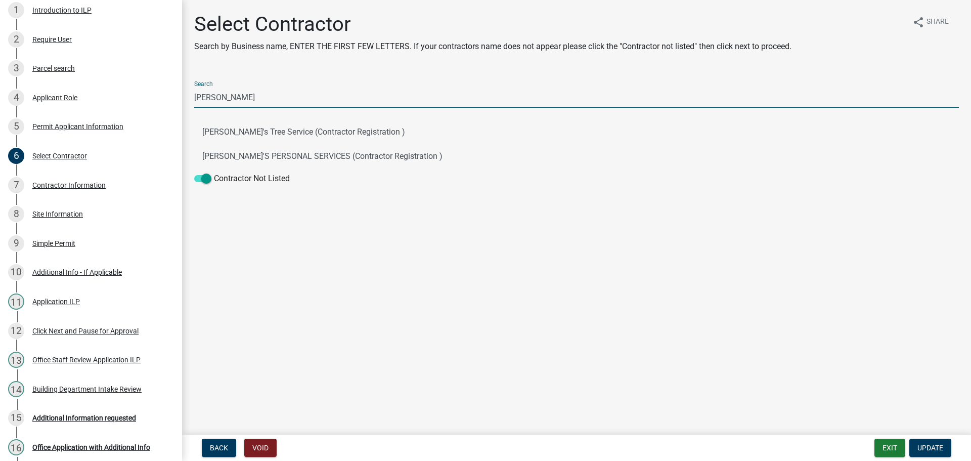
type input "J"
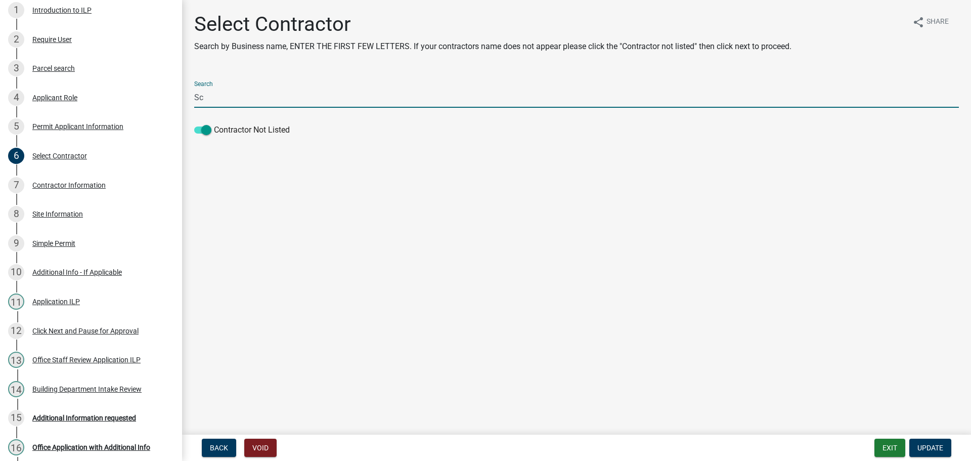
type input "S"
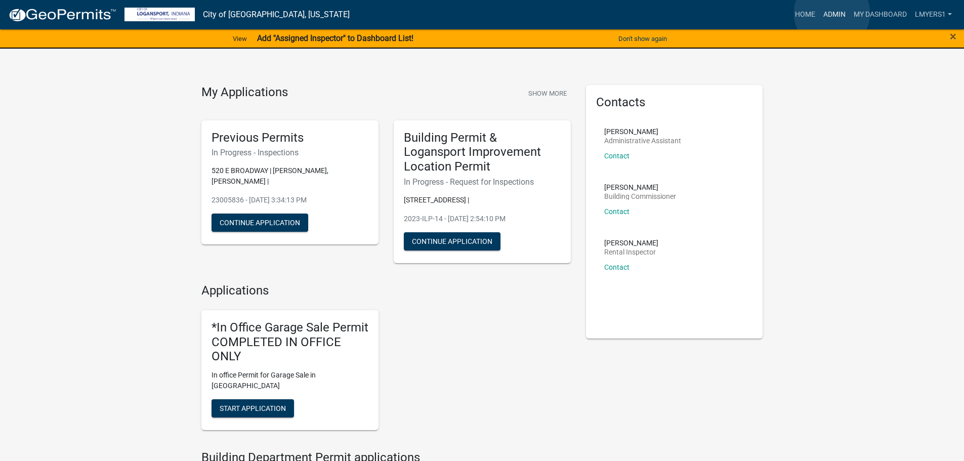
click at [832, 13] on link "Admin" at bounding box center [834, 14] width 30 height 19
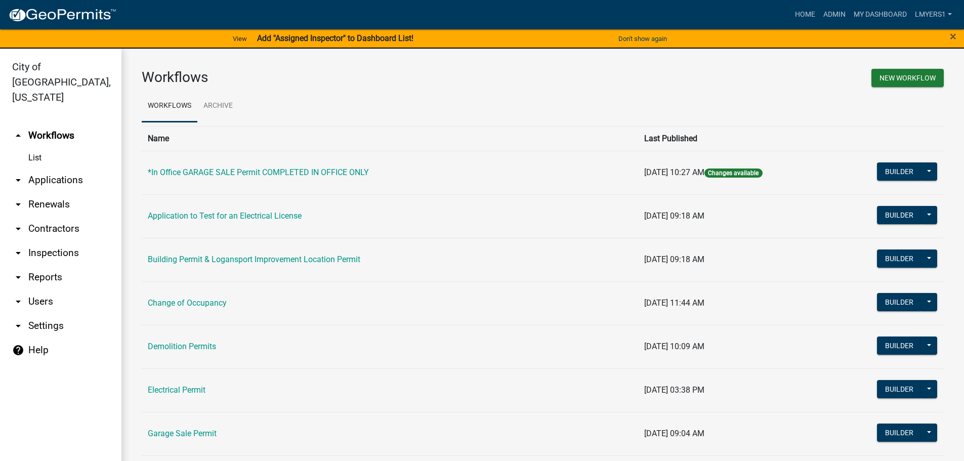
click at [67, 217] on link "arrow_drop_down Contractors" at bounding box center [60, 229] width 121 height 24
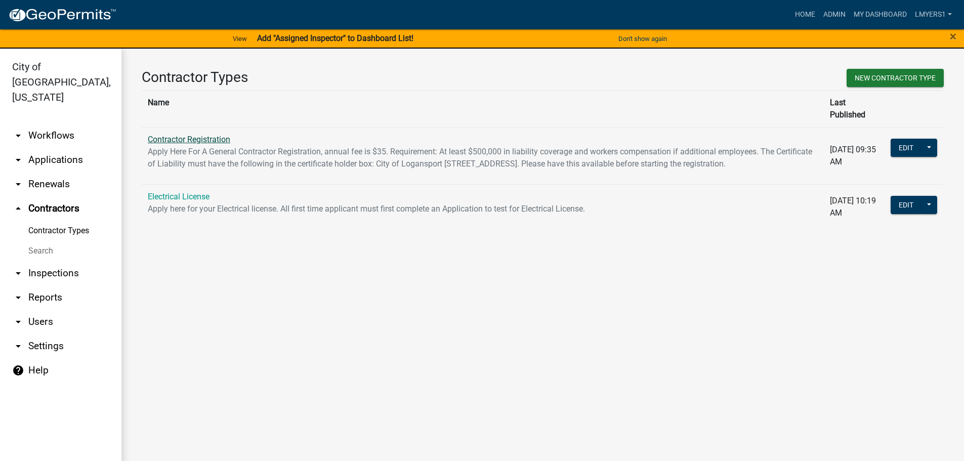
click at [215, 135] on link "Contractor Registration" at bounding box center [189, 140] width 82 height 10
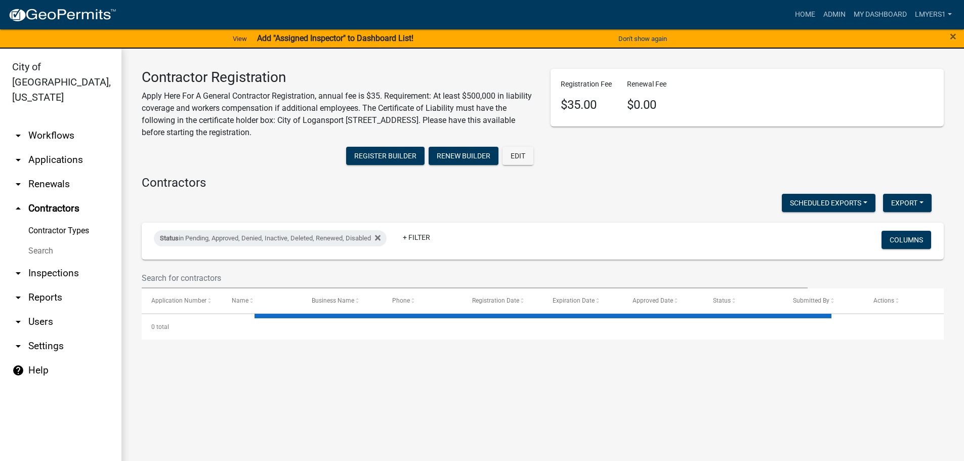
select select "3: 100"
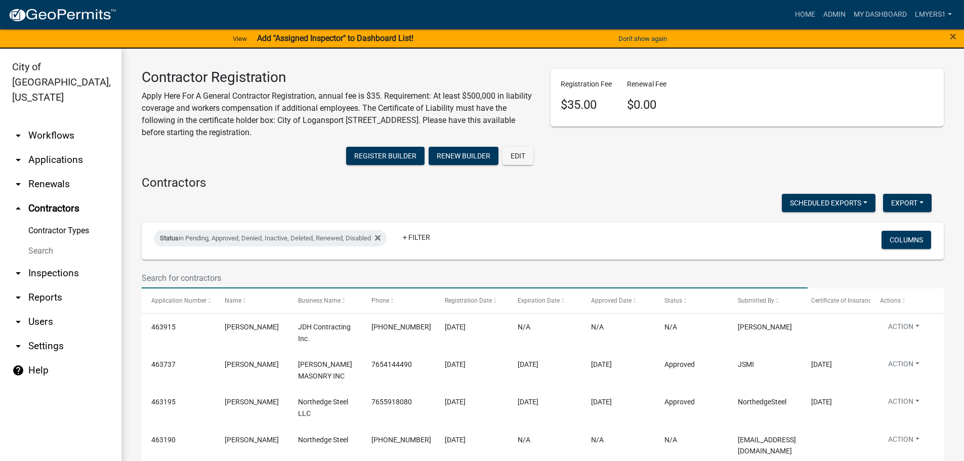
click at [325, 279] on input "text" at bounding box center [475, 278] width 666 height 21
